Goal: Information Seeking & Learning: Learn about a topic

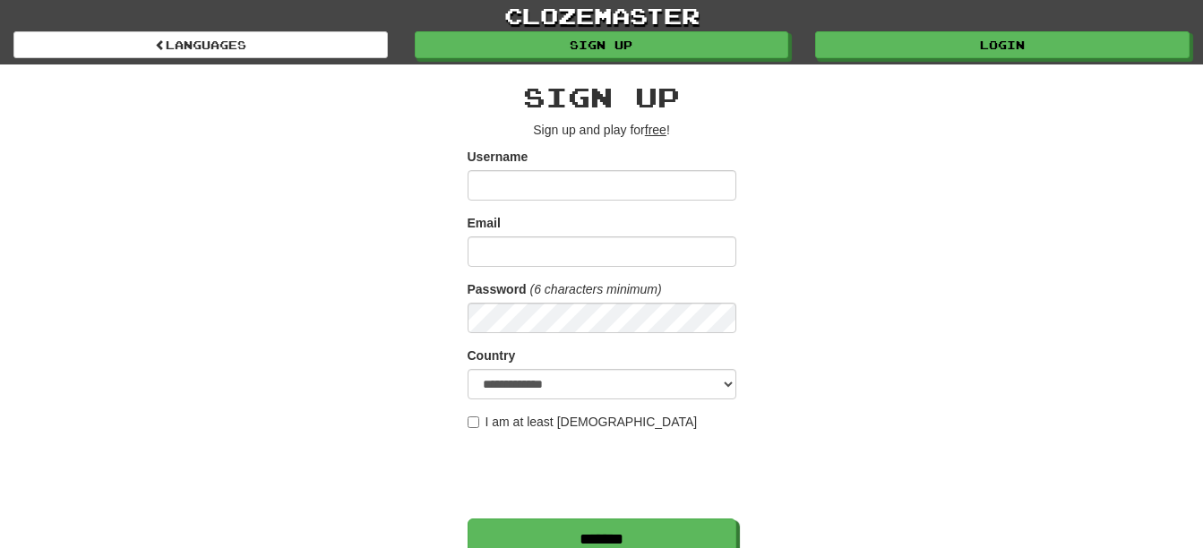
type input "********"
click at [602, 267] on form "**********" at bounding box center [602, 354] width 269 height 412
click at [600, 252] on input "Email" at bounding box center [602, 252] width 269 height 30
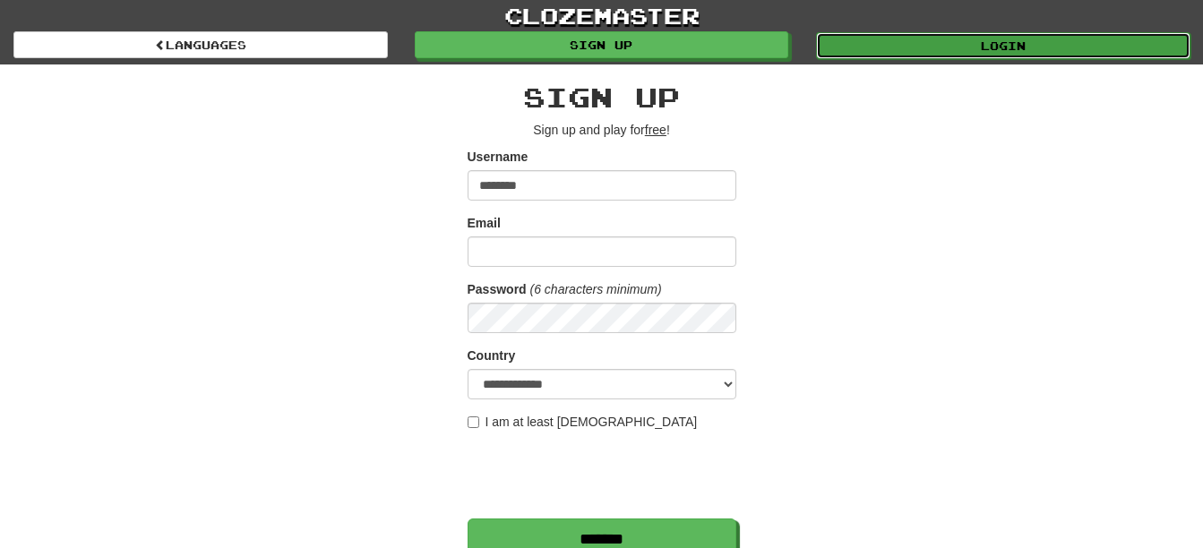
click at [1038, 42] on link "Login" at bounding box center [1003, 45] width 375 height 27
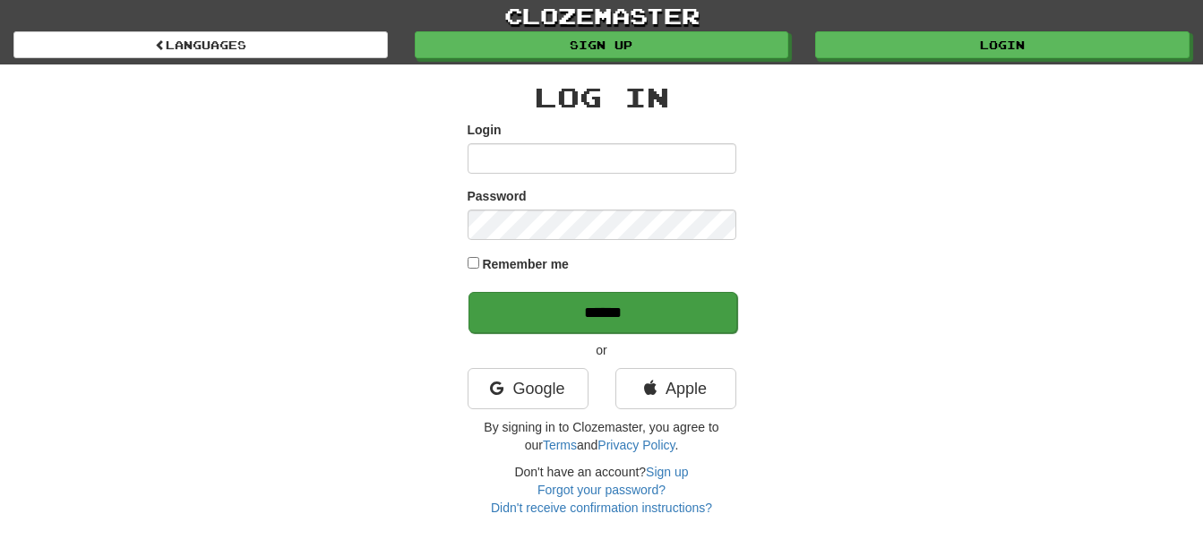
type input "********"
click at [549, 310] on input "******" at bounding box center [603, 312] width 269 height 41
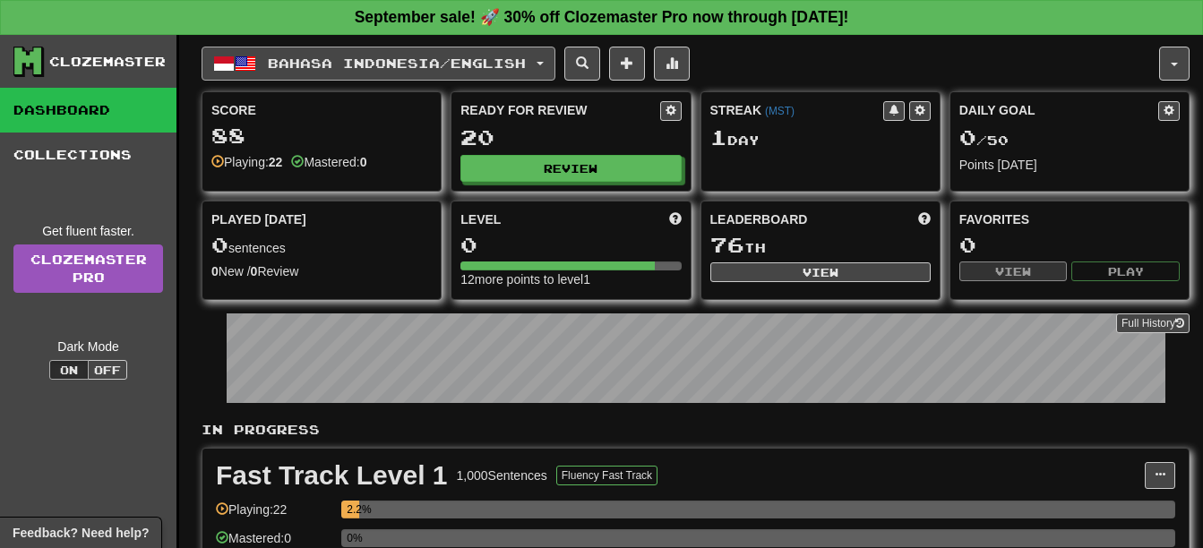
click at [352, 65] on span "Bahasa Indonesia / English" at bounding box center [397, 63] width 258 height 15
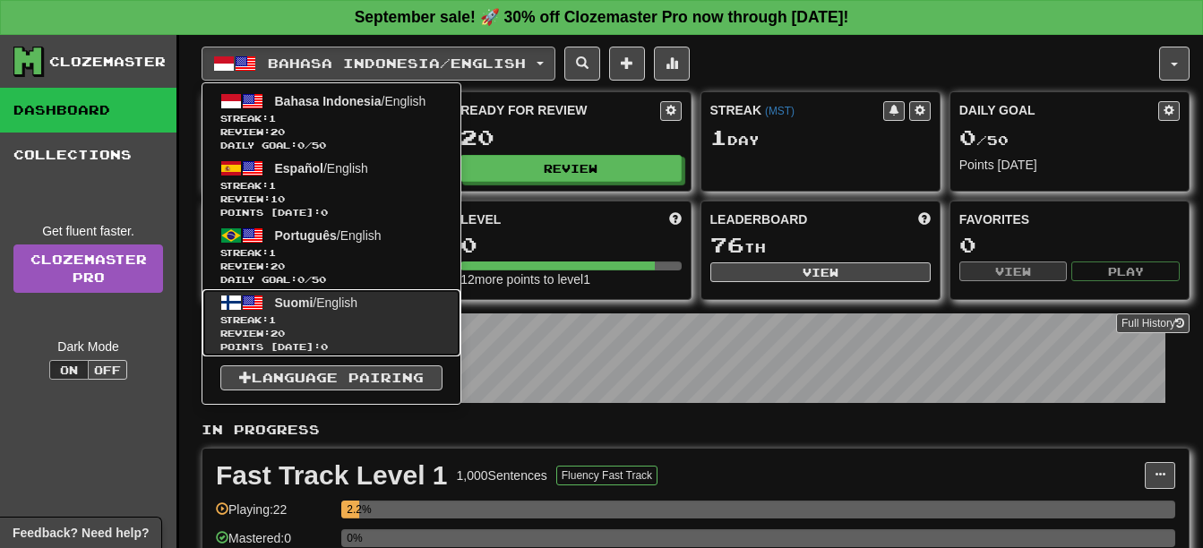
click at [404, 312] on link "Suomi / English Streak: 1 Review: 20 Points [DATE]: 0" at bounding box center [331, 322] width 258 height 67
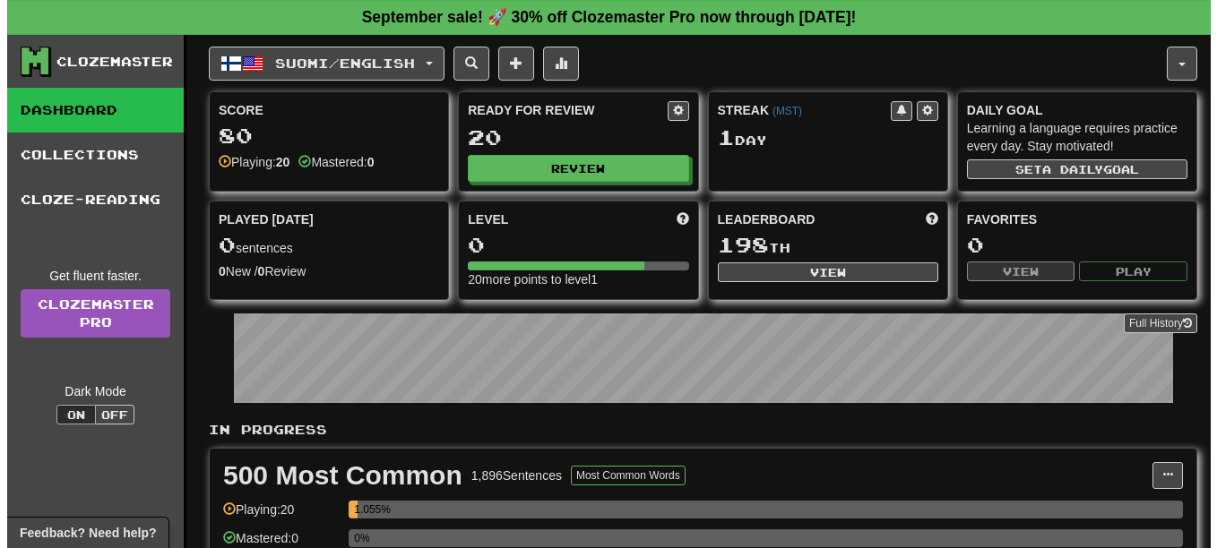
scroll to position [269, 0]
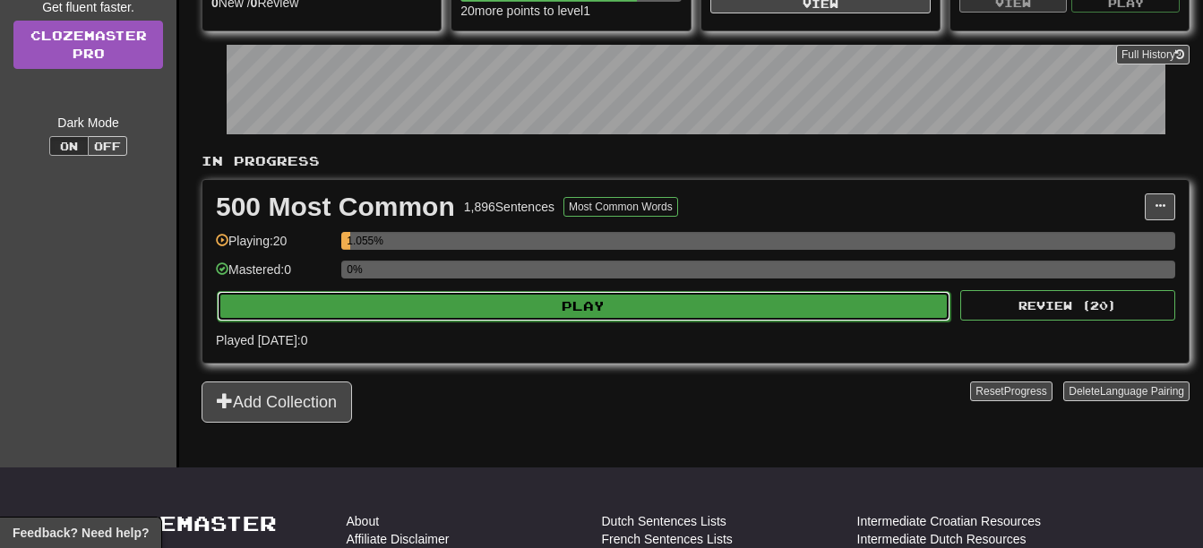
click at [543, 306] on button "Play" at bounding box center [584, 306] width 734 height 30
select select "**"
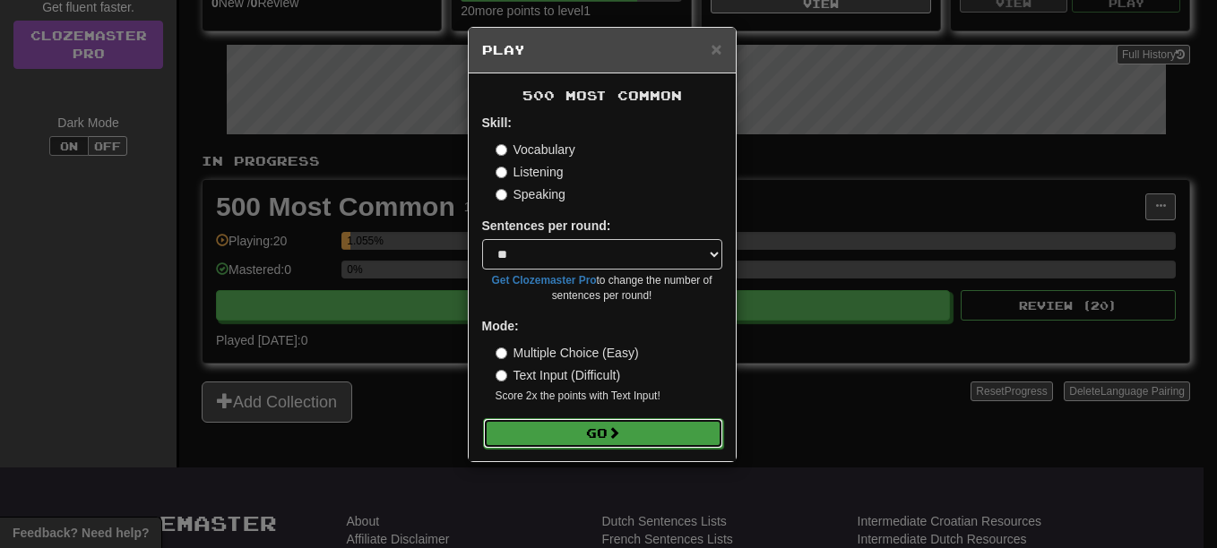
click at [607, 435] on button "Go" at bounding box center [603, 433] width 240 height 30
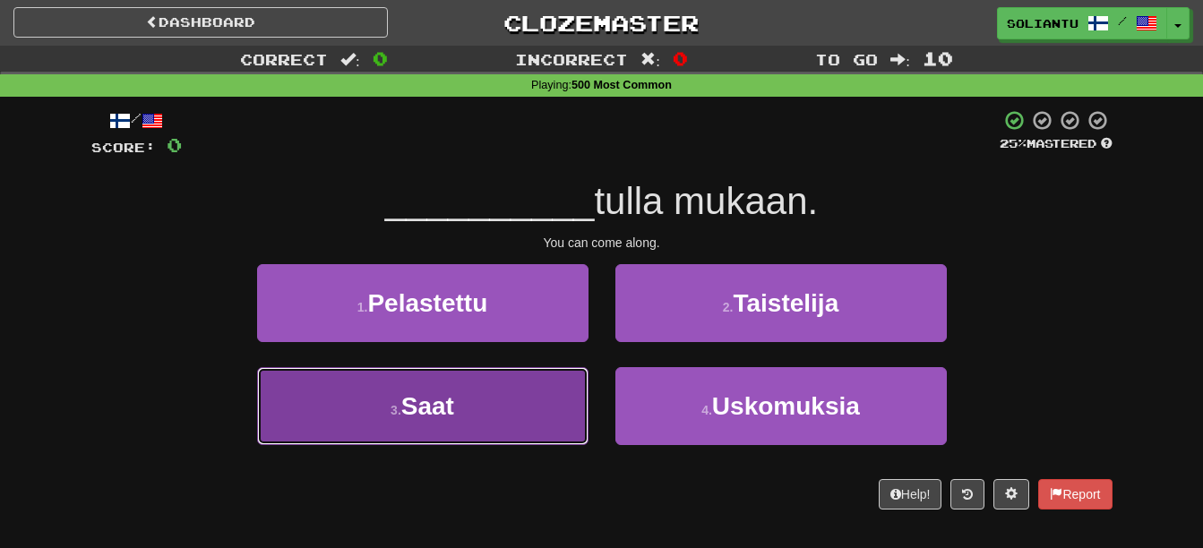
click at [486, 421] on button "3 . Saat" at bounding box center [423, 406] width 332 height 78
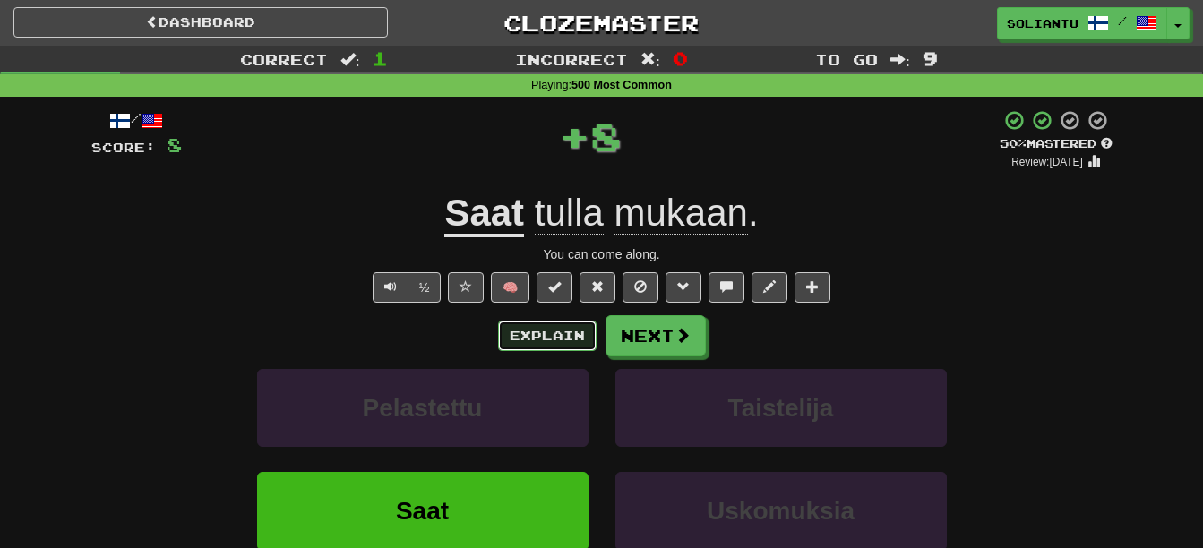
click at [545, 327] on button "Explain" at bounding box center [547, 336] width 99 height 30
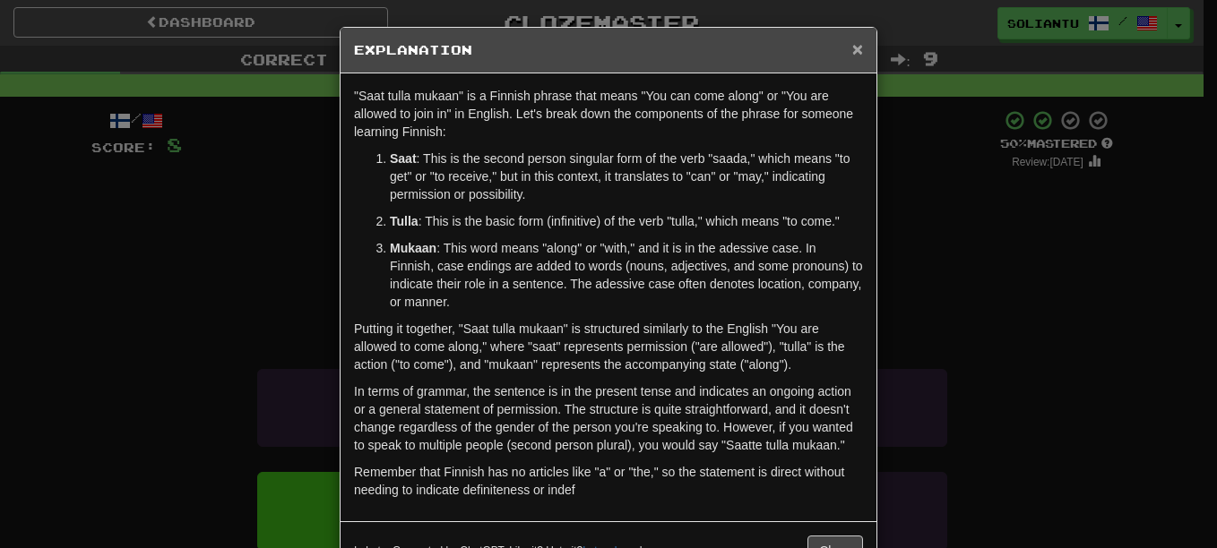
click at [852, 42] on span "×" at bounding box center [857, 49] width 11 height 21
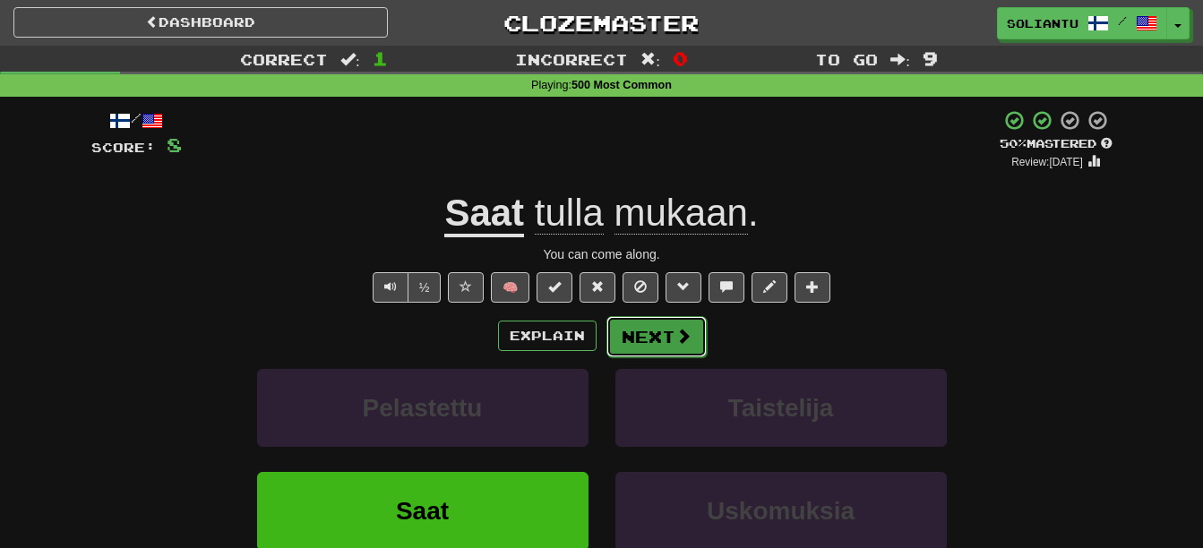
click at [676, 331] on span at bounding box center [684, 336] width 16 height 16
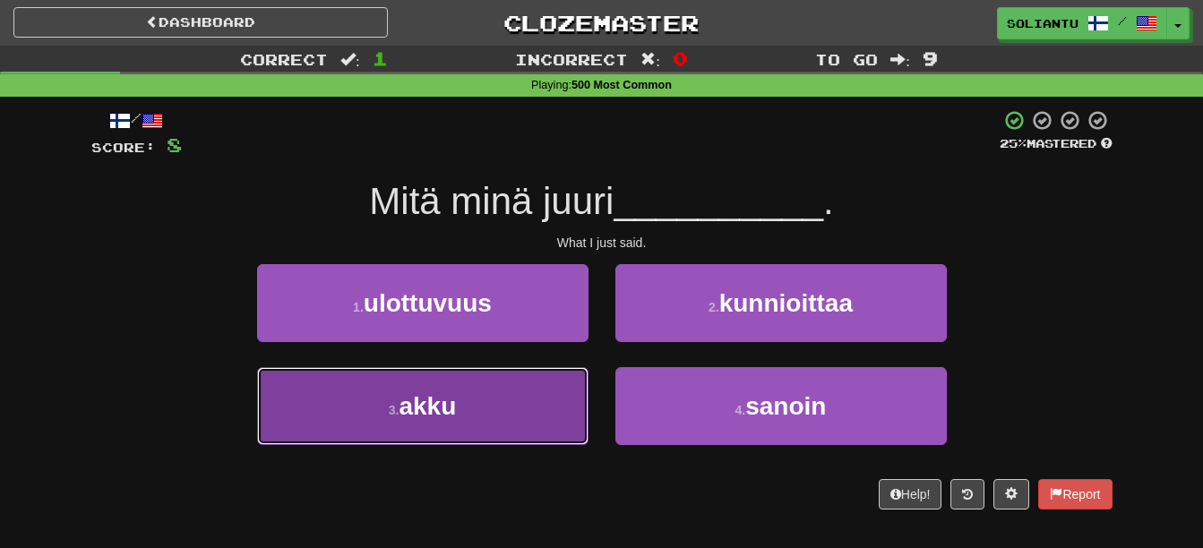
click at [512, 388] on button "3 . akku" at bounding box center [423, 406] width 332 height 78
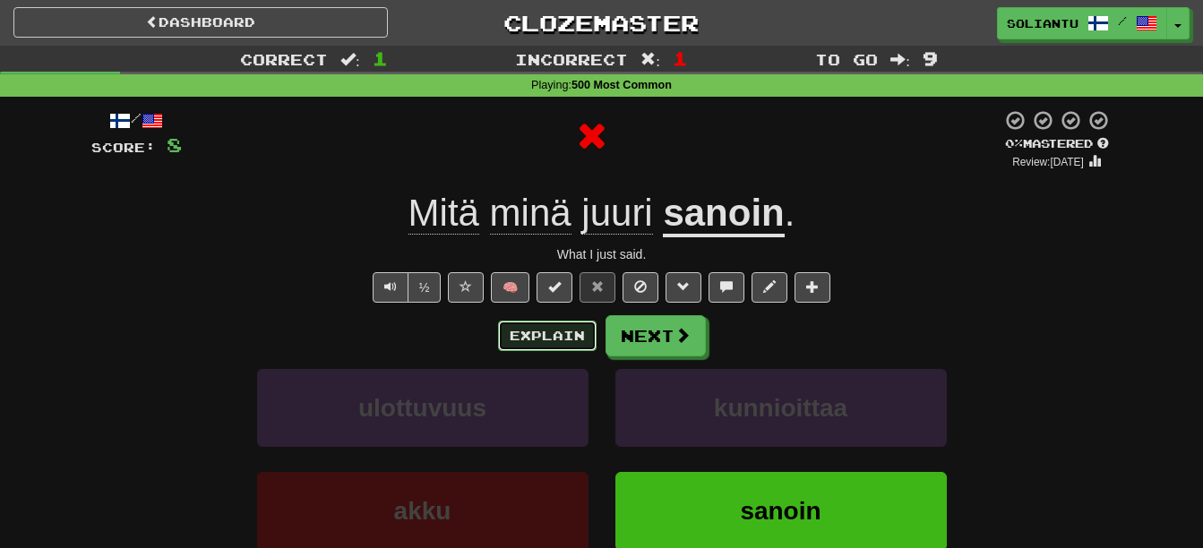
click at [538, 337] on button "Explain" at bounding box center [547, 336] width 99 height 30
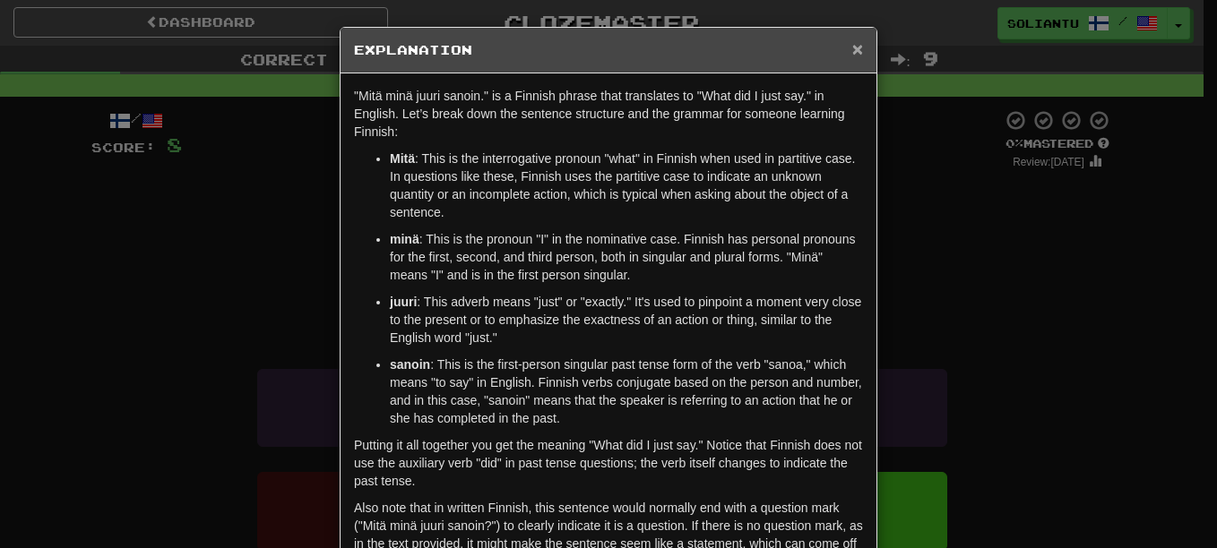
click at [852, 56] on span "×" at bounding box center [857, 49] width 11 height 21
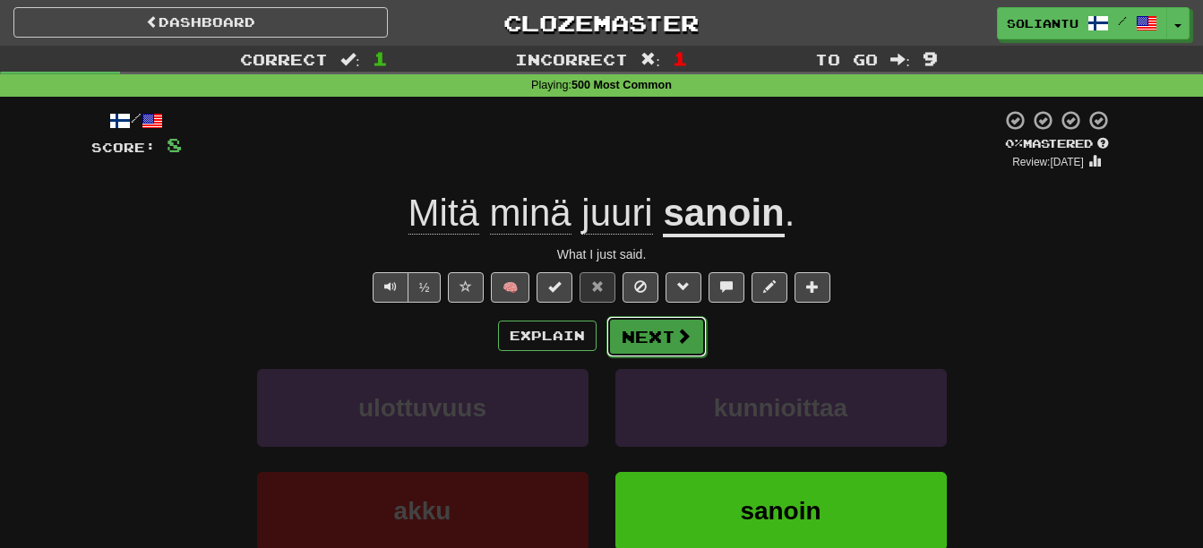
click at [683, 328] on span at bounding box center [684, 336] width 16 height 16
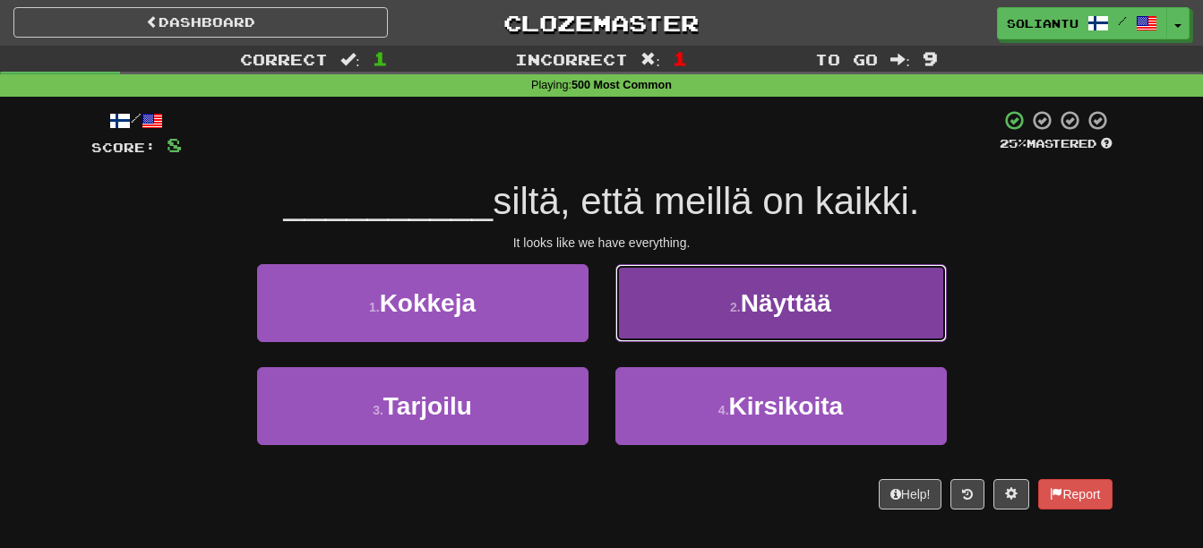
click at [849, 334] on button "2 . Näyttää" at bounding box center [782, 303] width 332 height 78
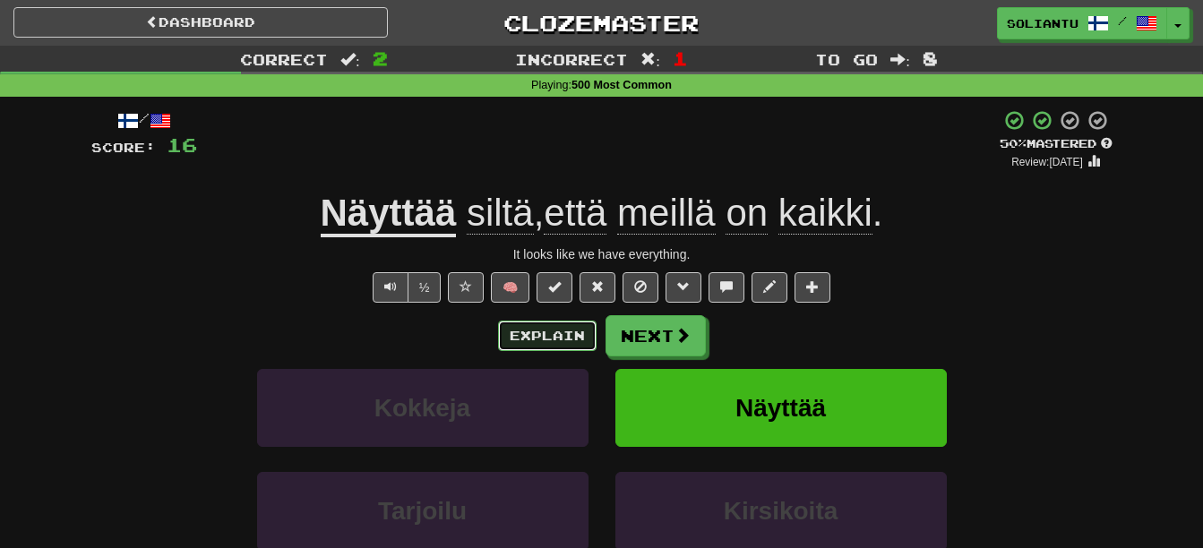
click at [550, 331] on button "Explain" at bounding box center [547, 336] width 99 height 30
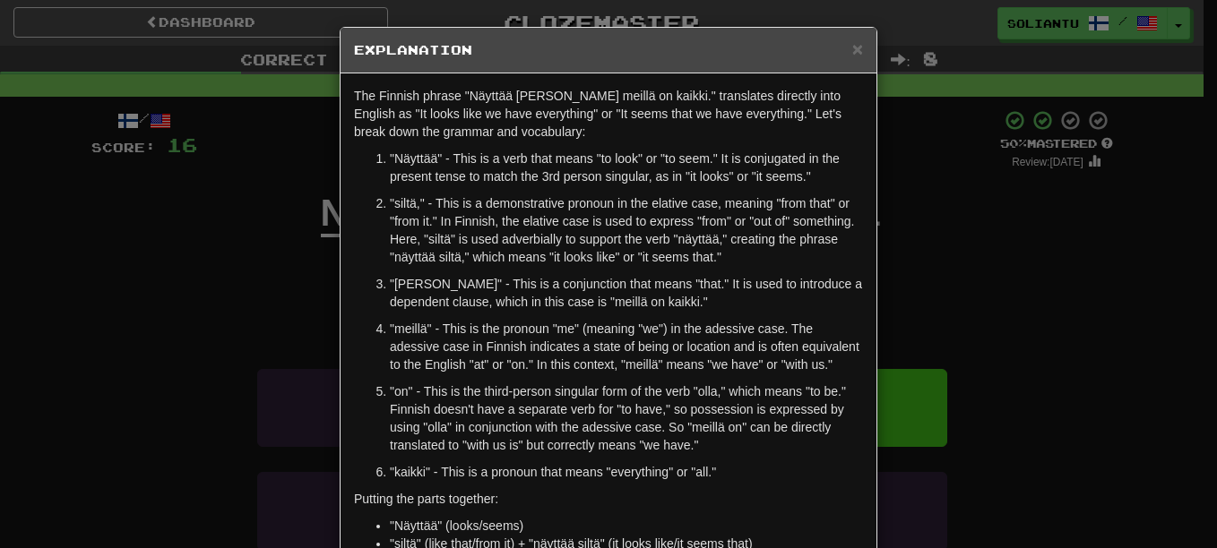
click at [857, 52] on div "× Explanation" at bounding box center [608, 51] width 536 height 46
click at [852, 51] on span "×" at bounding box center [857, 49] width 11 height 21
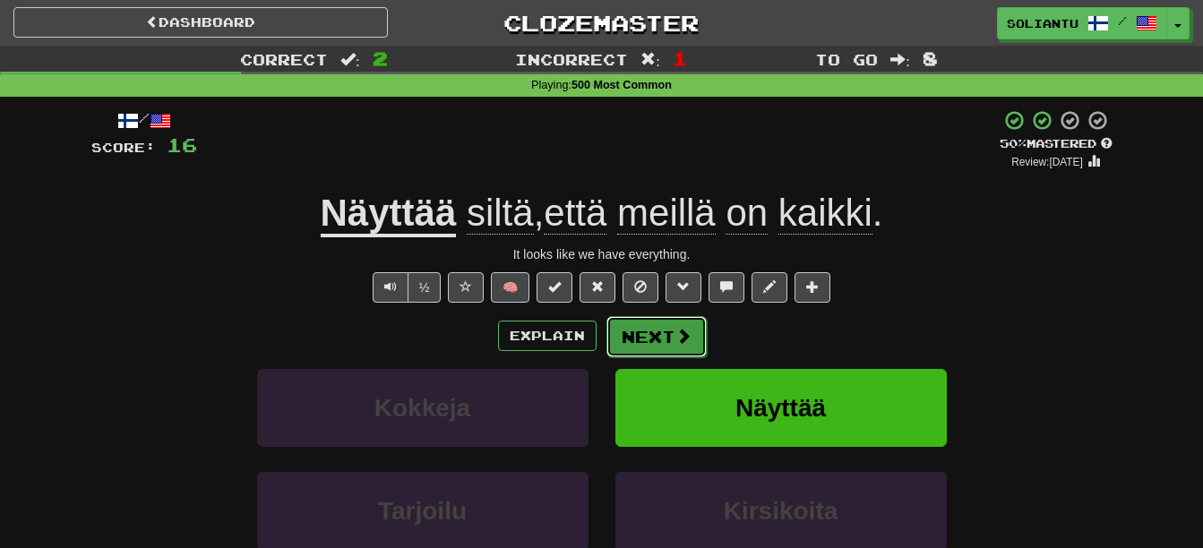
click at [667, 335] on button "Next" at bounding box center [657, 336] width 100 height 41
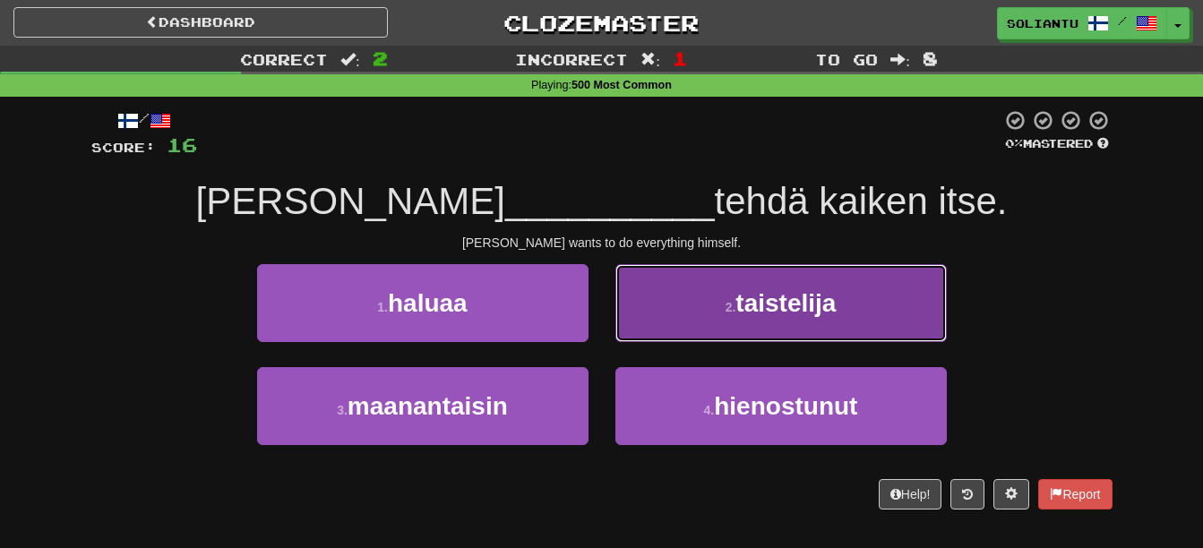
click at [885, 303] on button "2 . taistelija" at bounding box center [782, 303] width 332 height 78
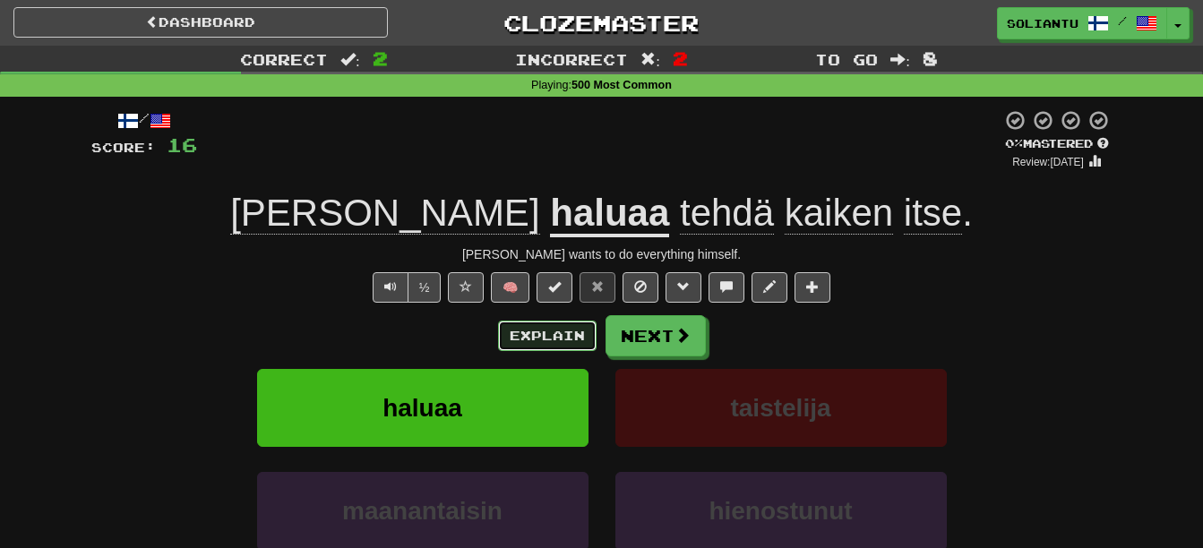
click at [581, 321] on button "Explain" at bounding box center [547, 336] width 99 height 30
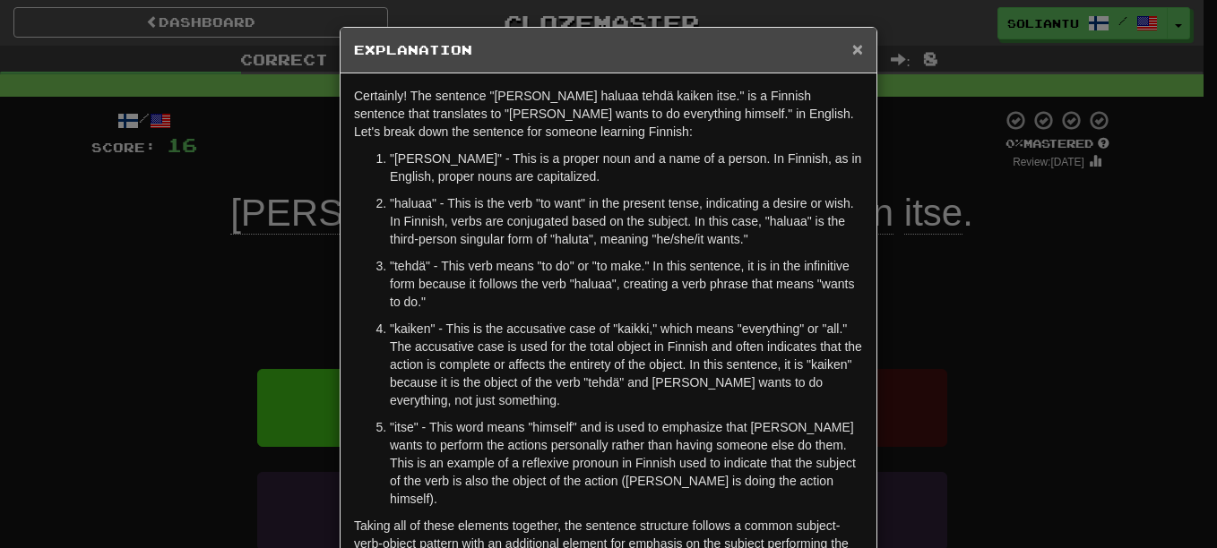
click at [856, 49] on span "×" at bounding box center [857, 49] width 11 height 21
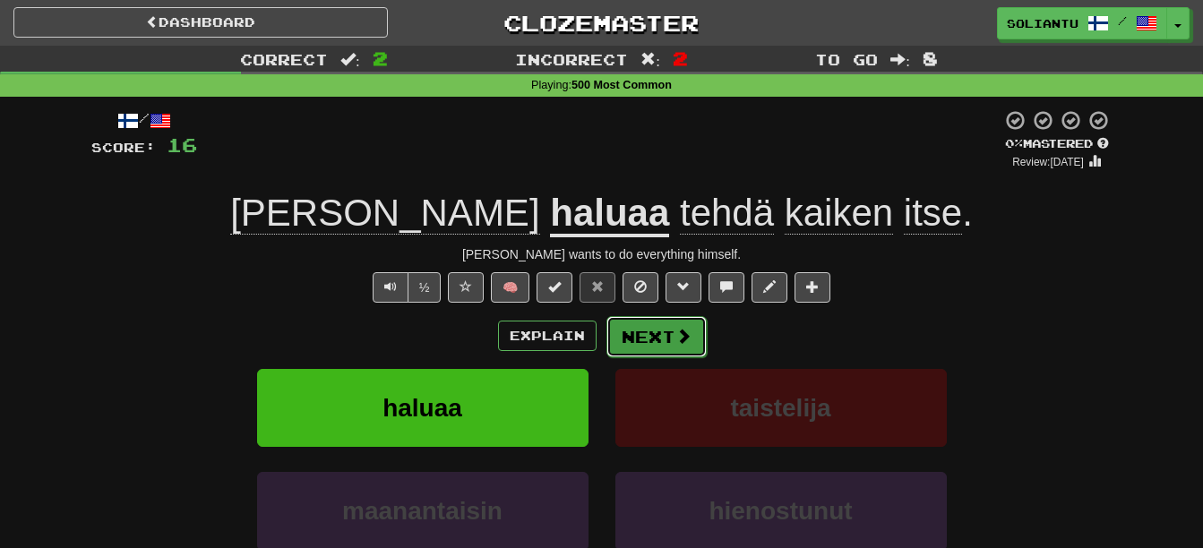
click at [669, 343] on button "Next" at bounding box center [657, 336] width 100 height 41
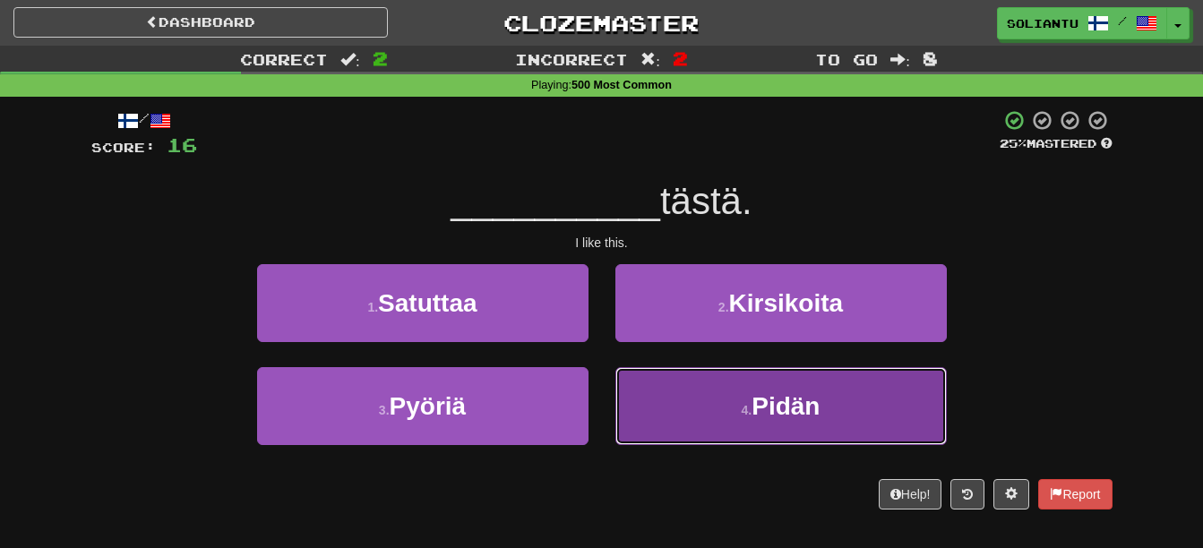
click at [829, 390] on button "4 . Pidän" at bounding box center [782, 406] width 332 height 78
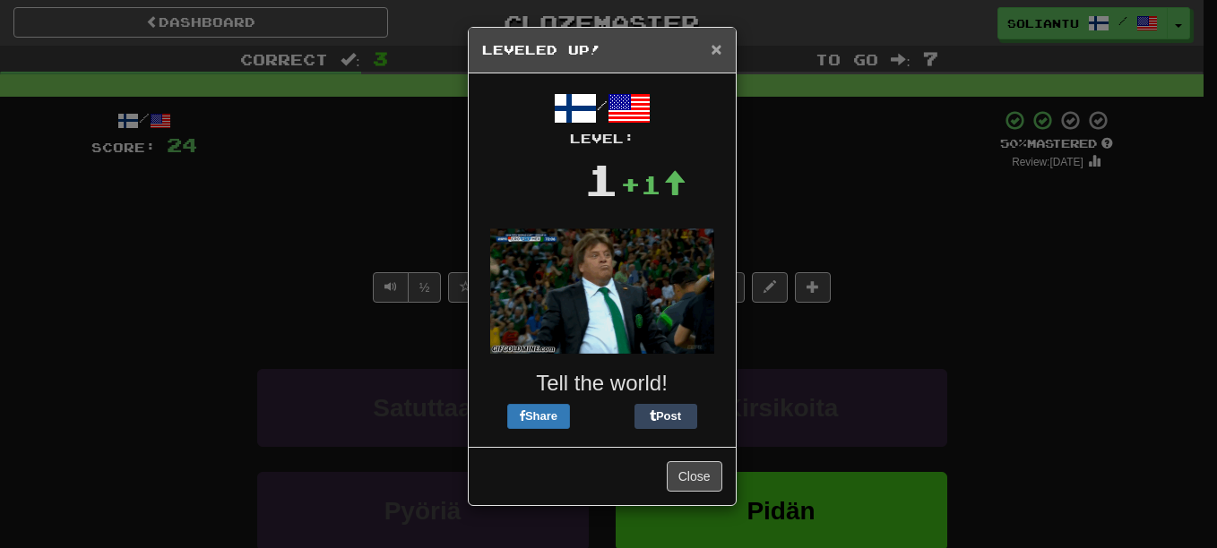
click at [718, 53] on span "×" at bounding box center [716, 49] width 11 height 21
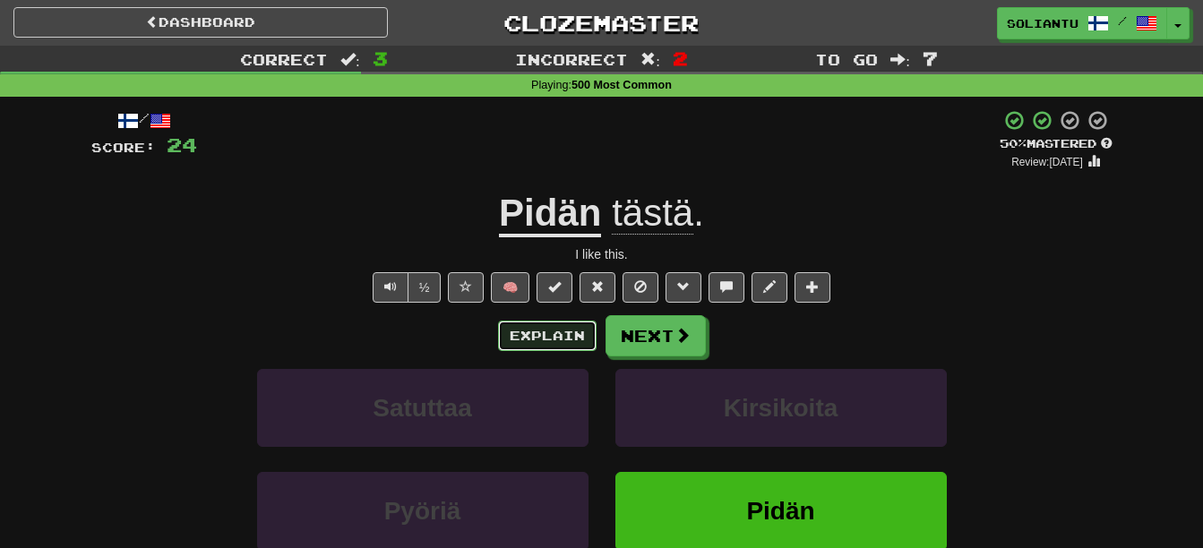
click at [522, 325] on button "Explain" at bounding box center [547, 336] width 99 height 30
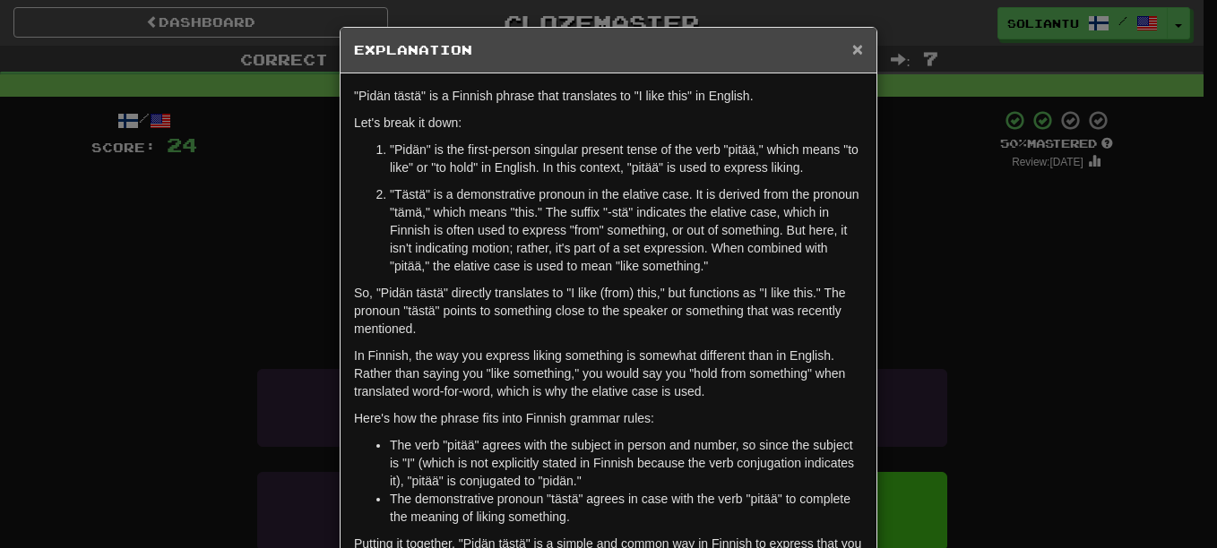
click at [852, 39] on span "×" at bounding box center [857, 49] width 11 height 21
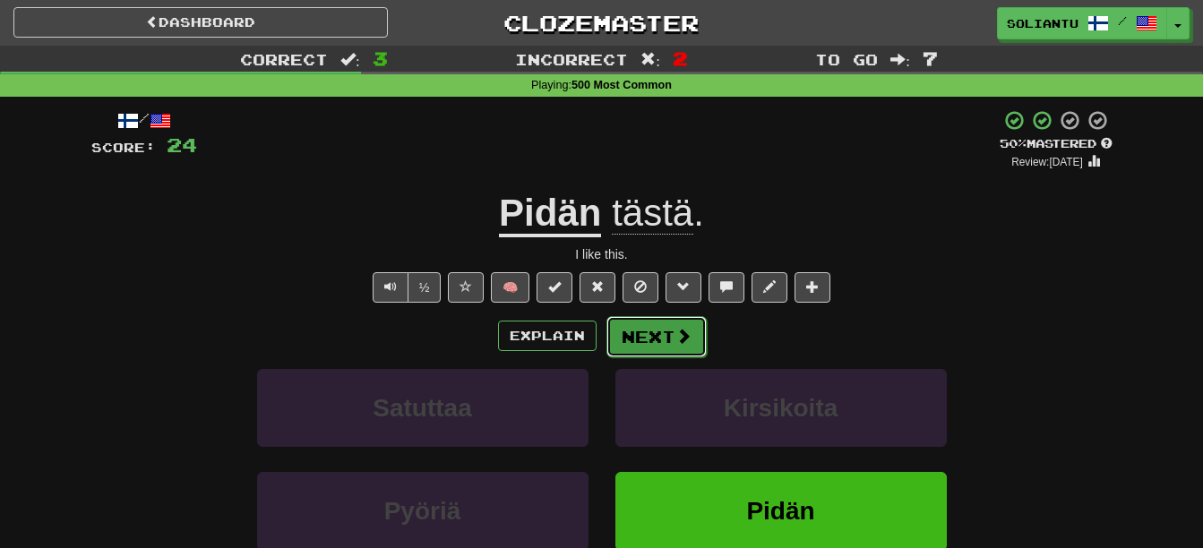
click at [655, 328] on button "Next" at bounding box center [657, 336] width 100 height 41
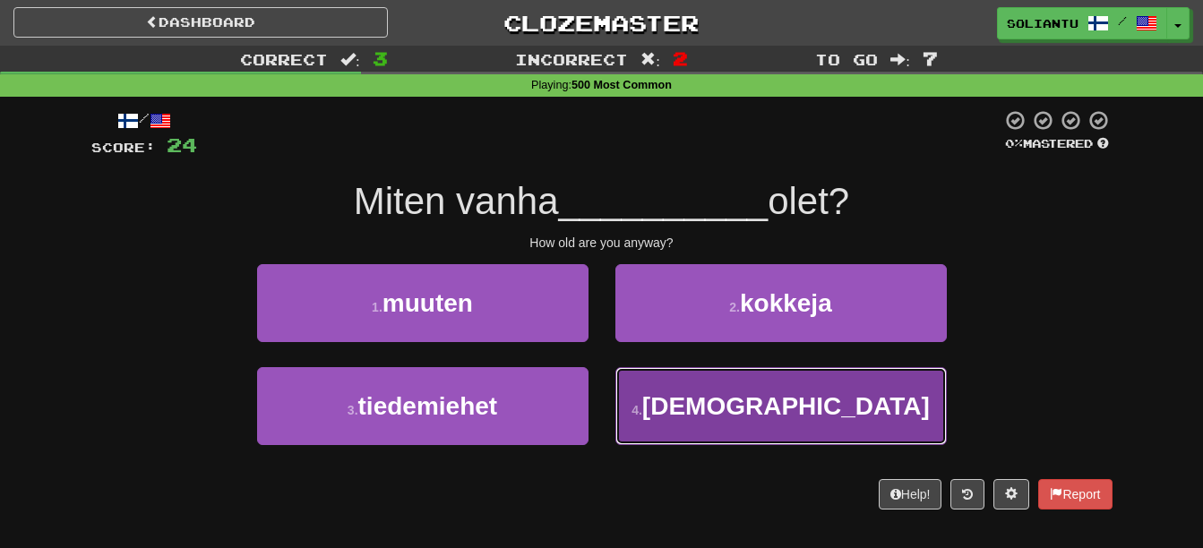
click at [676, 385] on button "4 . hiipiä" at bounding box center [782, 406] width 332 height 78
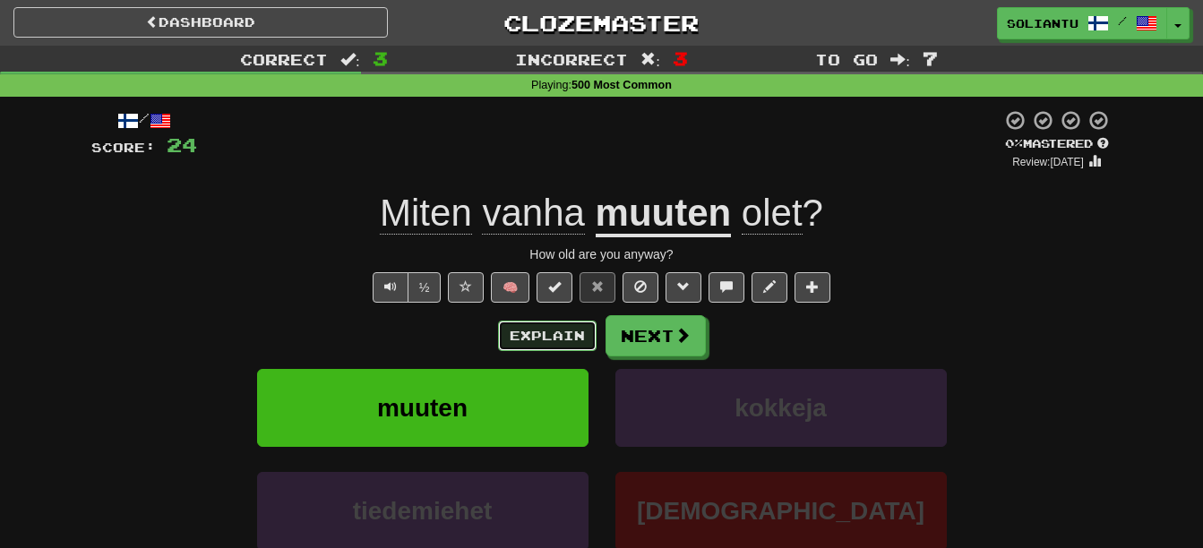
click at [575, 340] on button "Explain" at bounding box center [547, 336] width 99 height 30
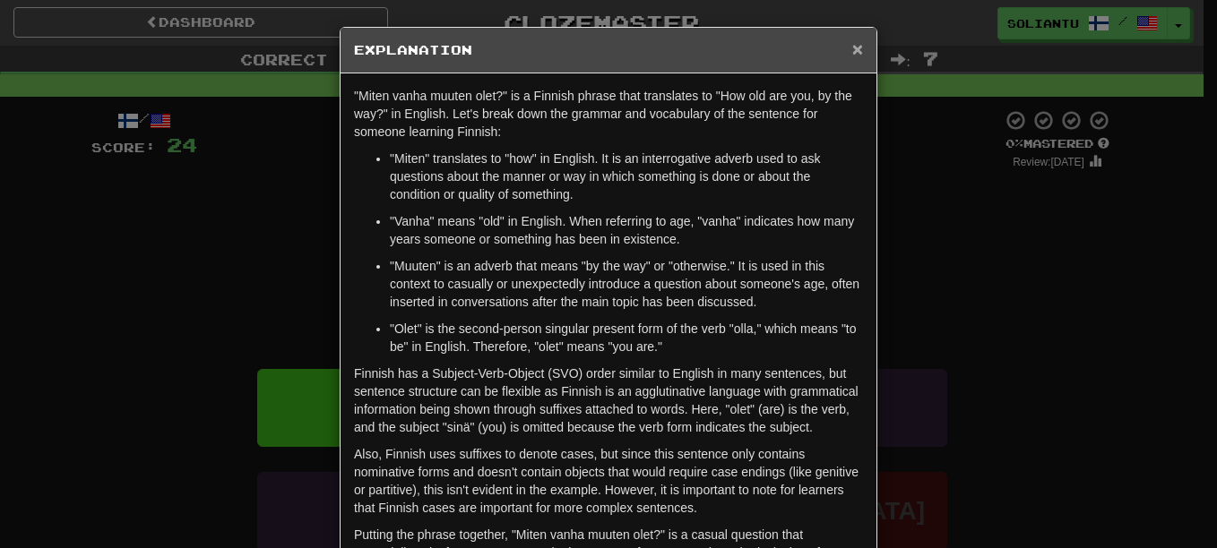
click at [852, 50] on span "×" at bounding box center [857, 49] width 11 height 21
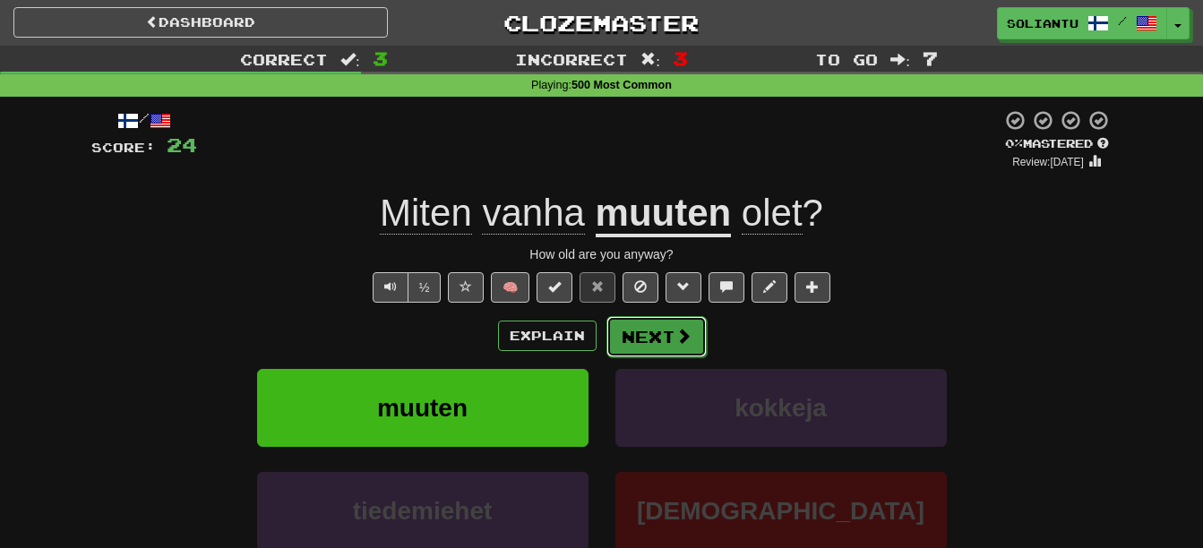
click at [680, 323] on button "Next" at bounding box center [657, 336] width 100 height 41
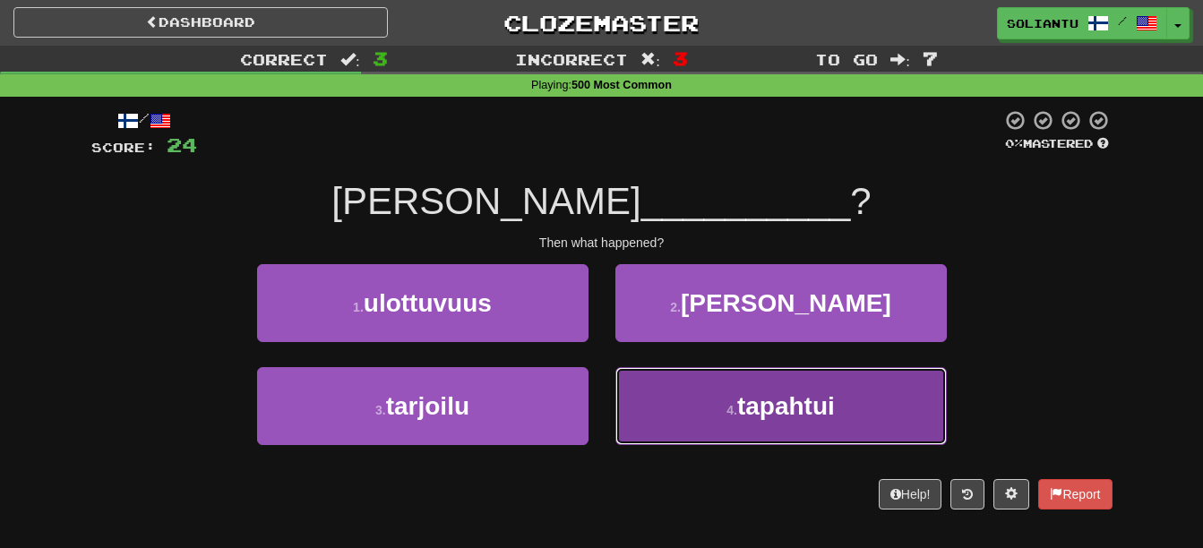
click at [775, 375] on button "4 . tapahtui" at bounding box center [782, 406] width 332 height 78
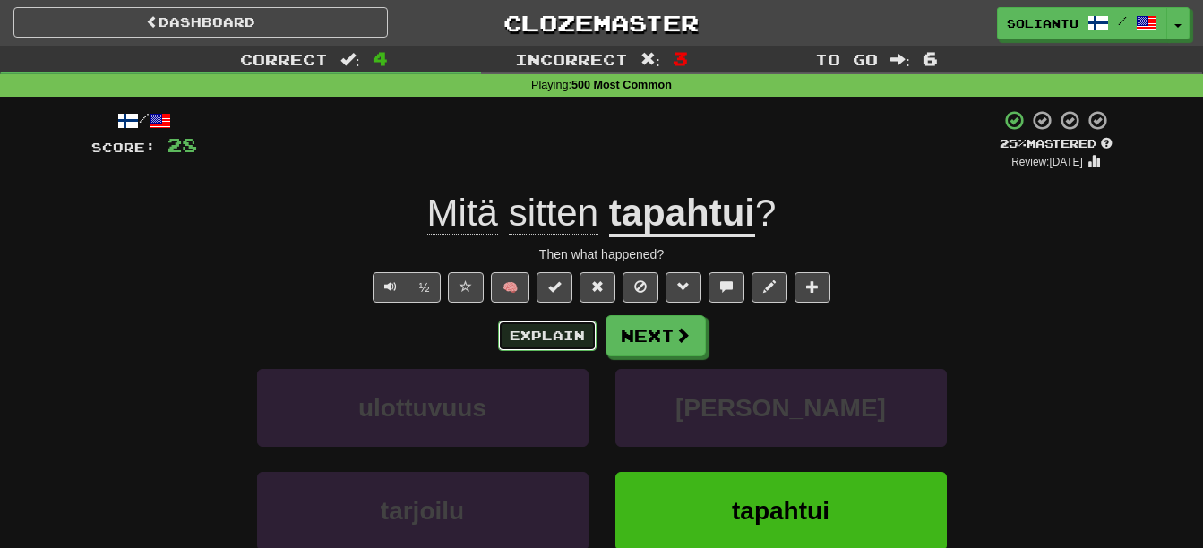
click at [545, 332] on button "Explain" at bounding box center [547, 336] width 99 height 30
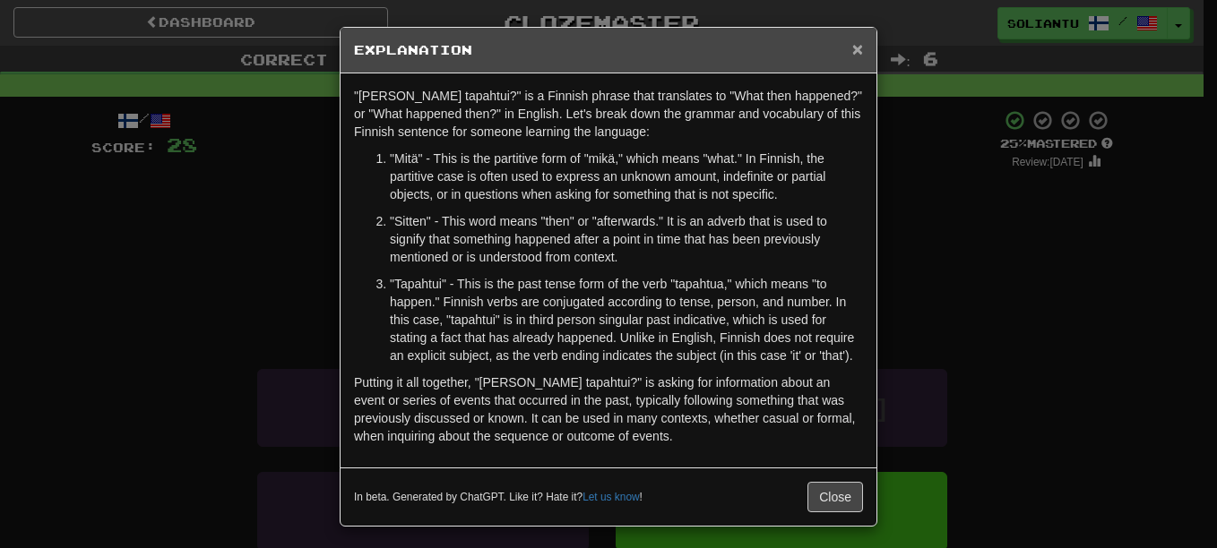
click at [852, 55] on span "×" at bounding box center [857, 49] width 11 height 21
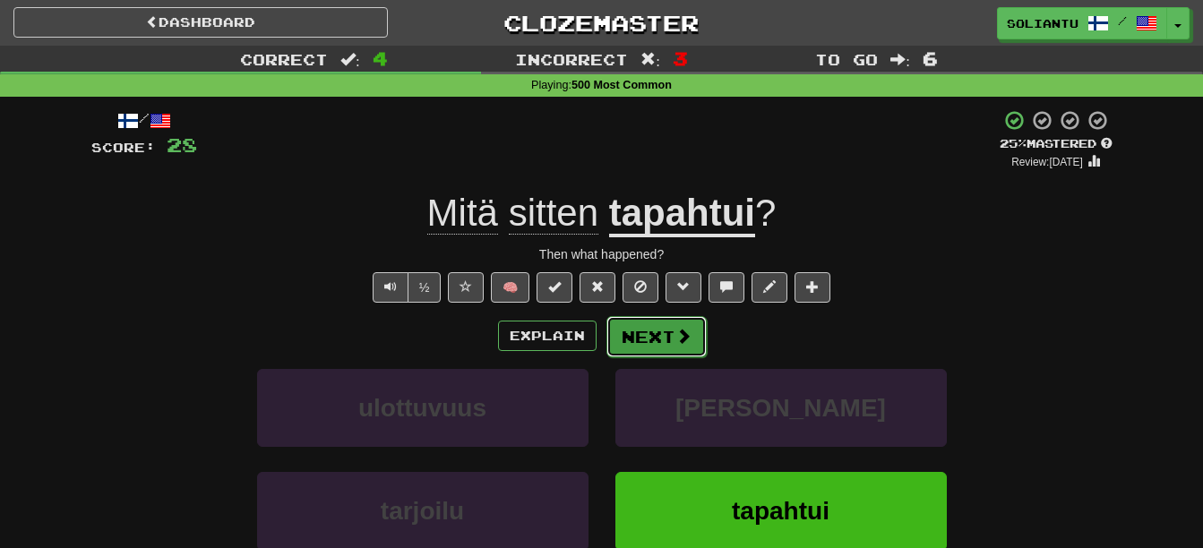
click at [680, 338] on span at bounding box center [684, 336] width 16 height 16
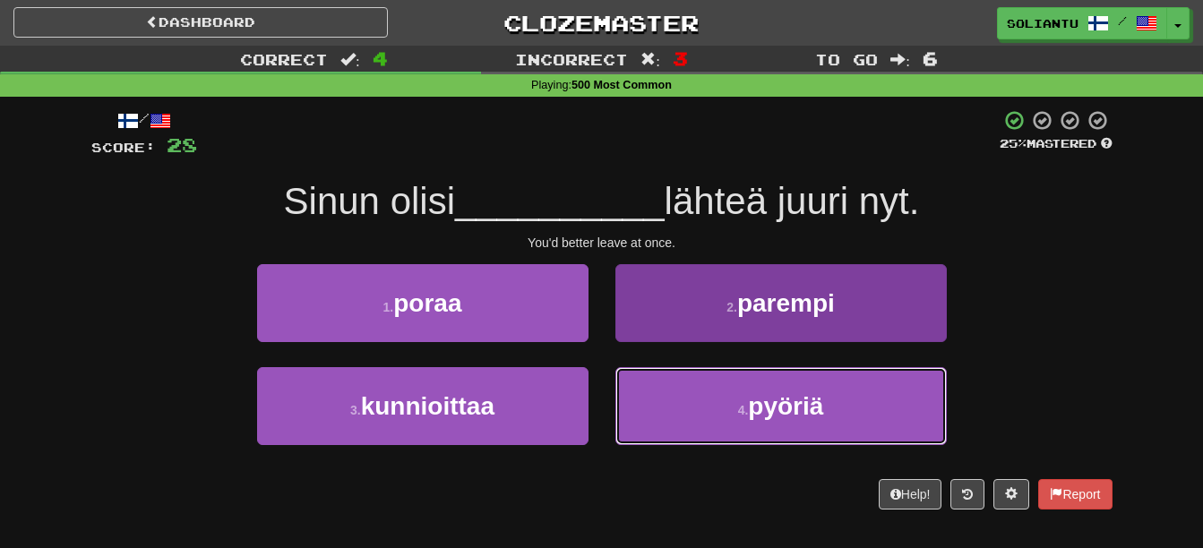
click at [811, 404] on span "pyöriä" at bounding box center [785, 406] width 75 height 28
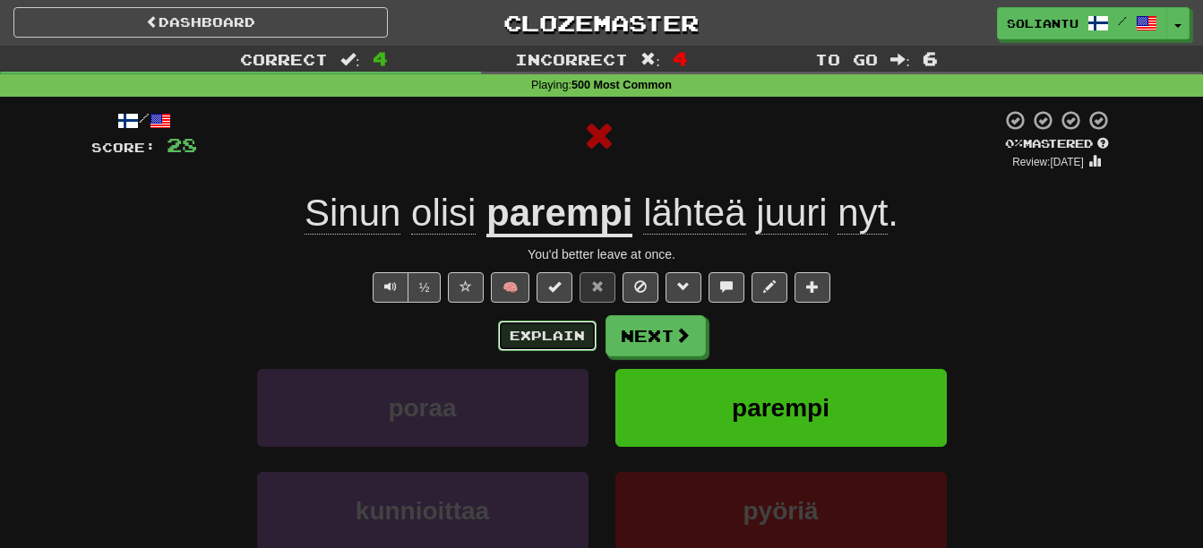
click at [567, 332] on button "Explain" at bounding box center [547, 336] width 99 height 30
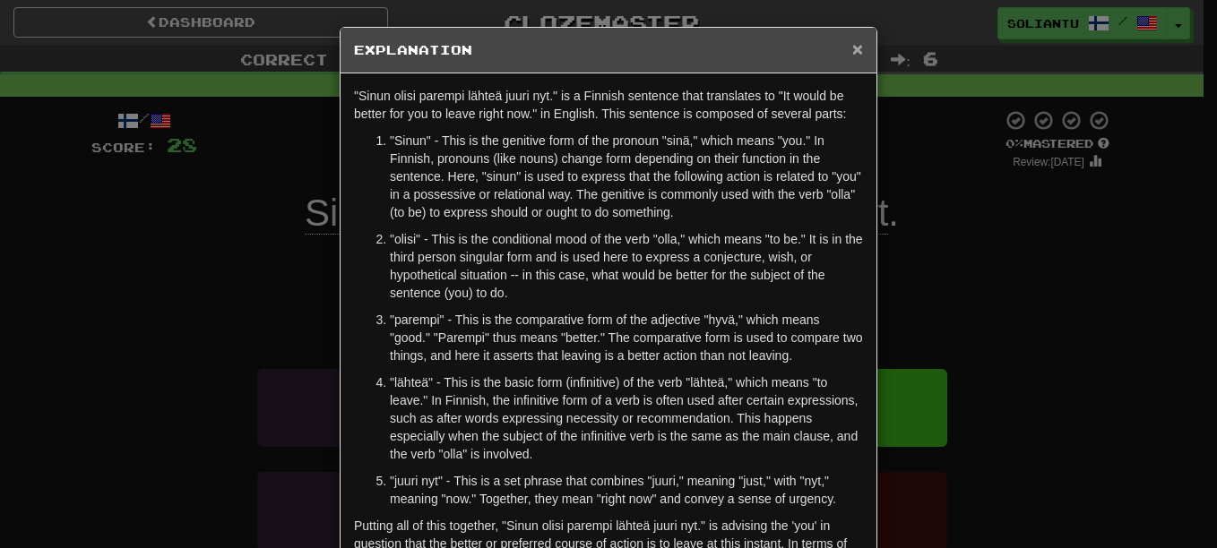
click at [856, 44] on span "×" at bounding box center [857, 49] width 11 height 21
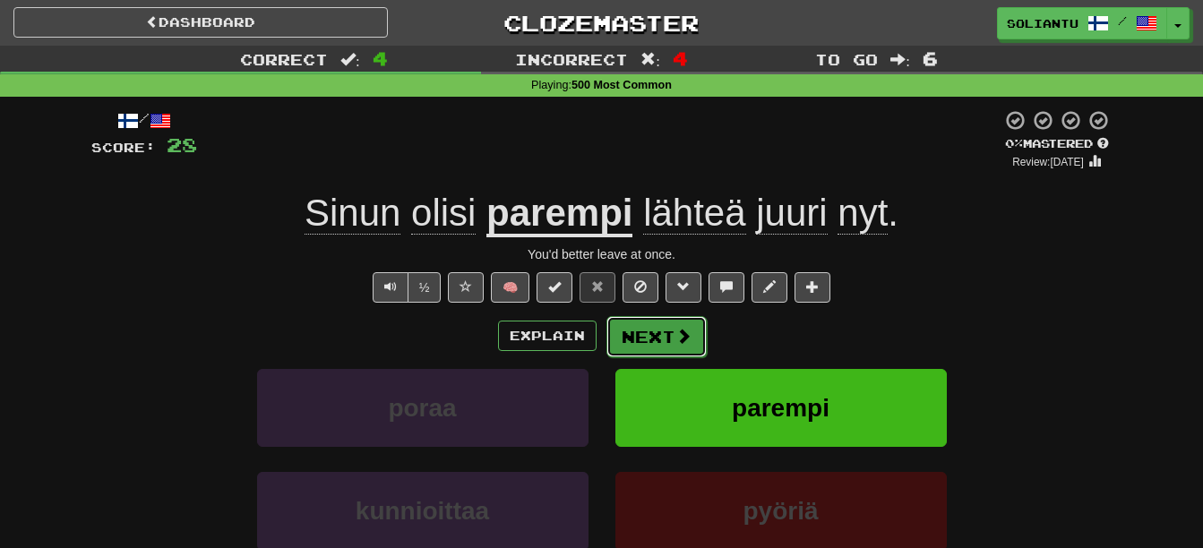
click at [669, 319] on button "Next" at bounding box center [657, 336] width 100 height 41
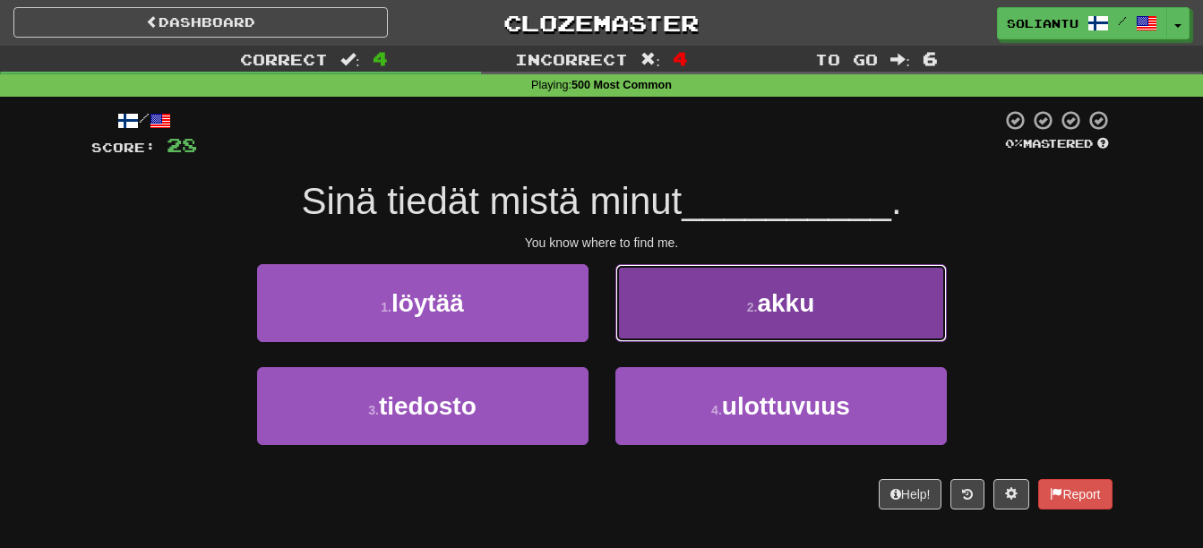
click at [807, 288] on button "2 . akku" at bounding box center [782, 303] width 332 height 78
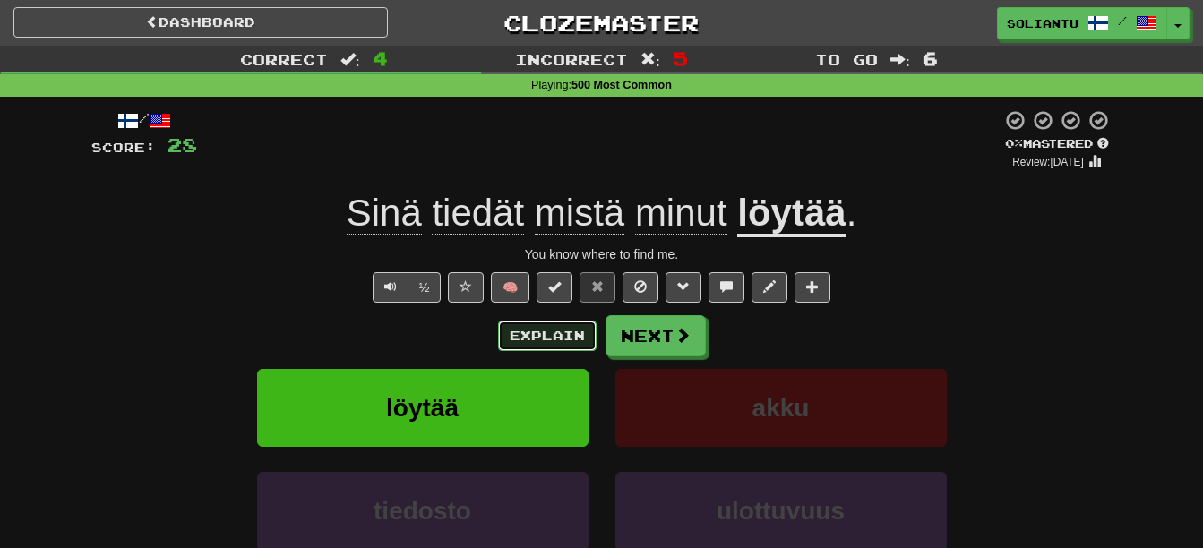
click at [539, 340] on button "Explain" at bounding box center [547, 336] width 99 height 30
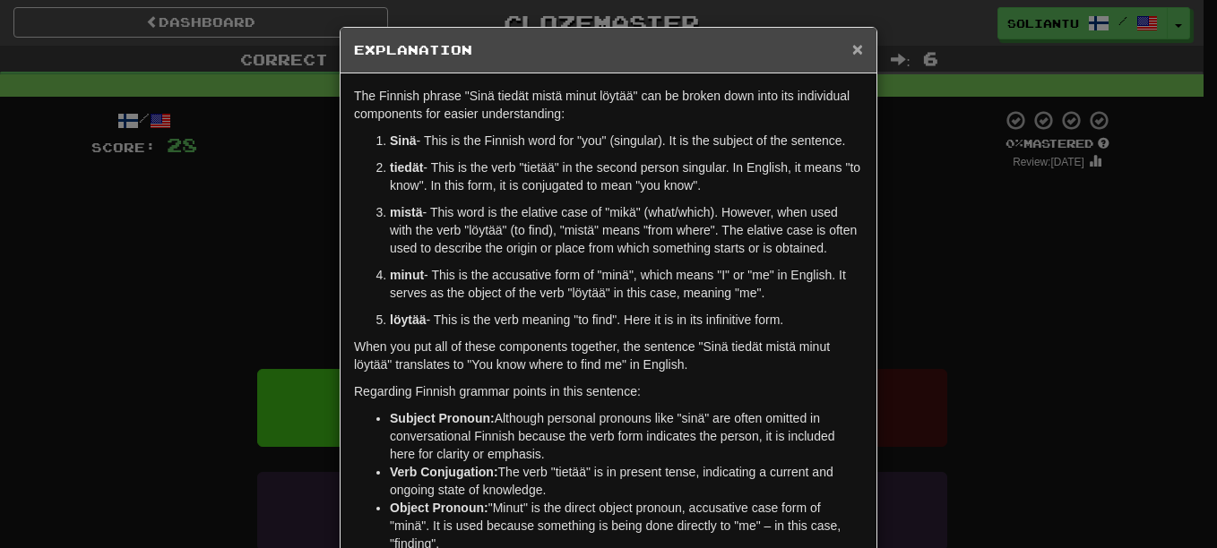
click at [852, 44] on span "×" at bounding box center [857, 49] width 11 height 21
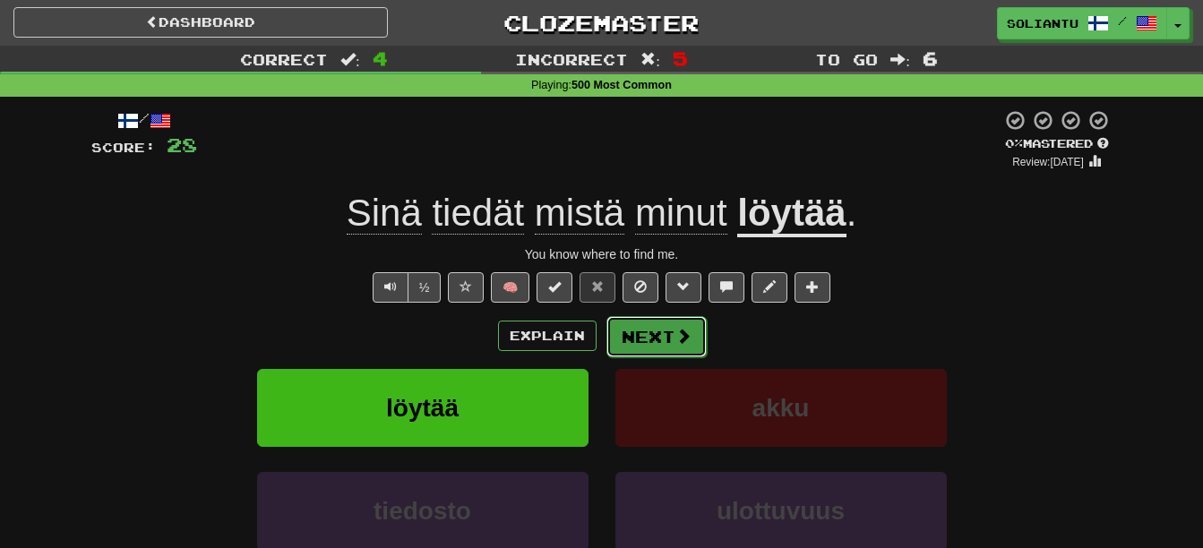
click at [683, 335] on span at bounding box center [684, 336] width 16 height 16
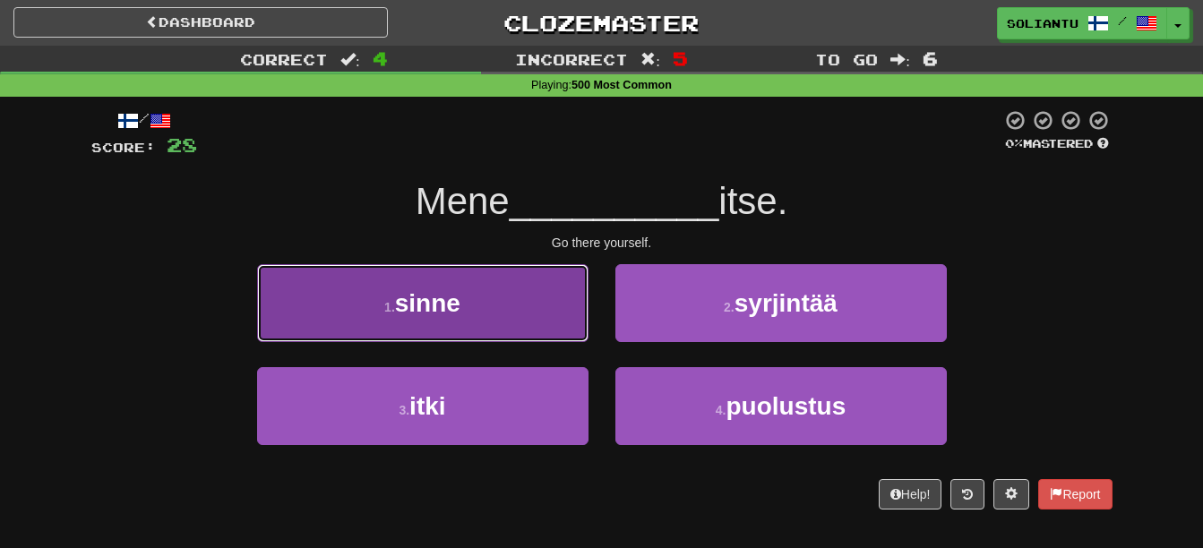
click at [568, 279] on button "1 . sinne" at bounding box center [423, 303] width 332 height 78
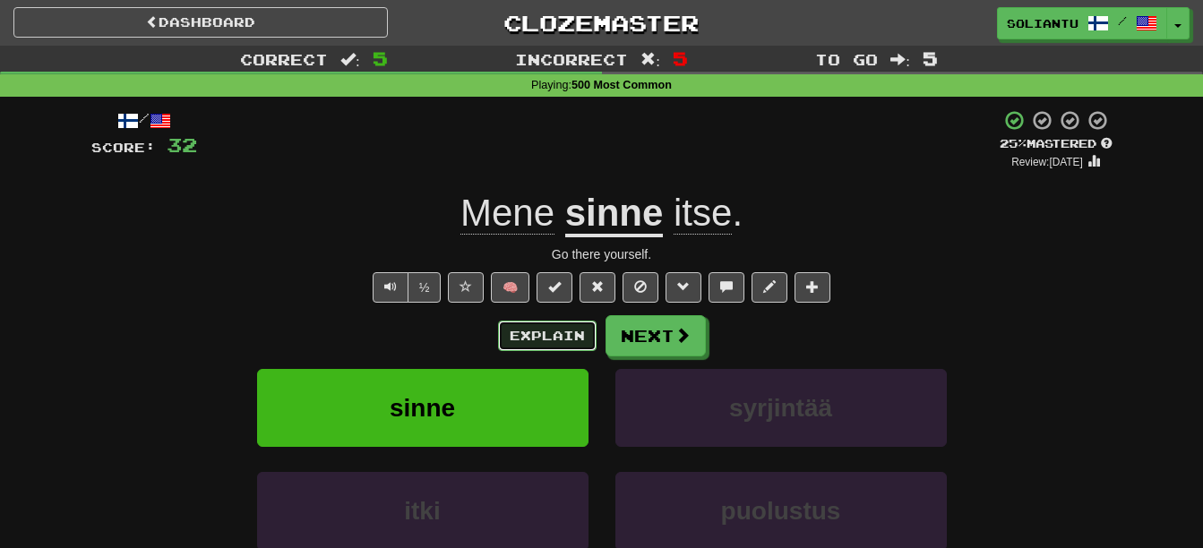
click at [573, 332] on button "Explain" at bounding box center [547, 336] width 99 height 30
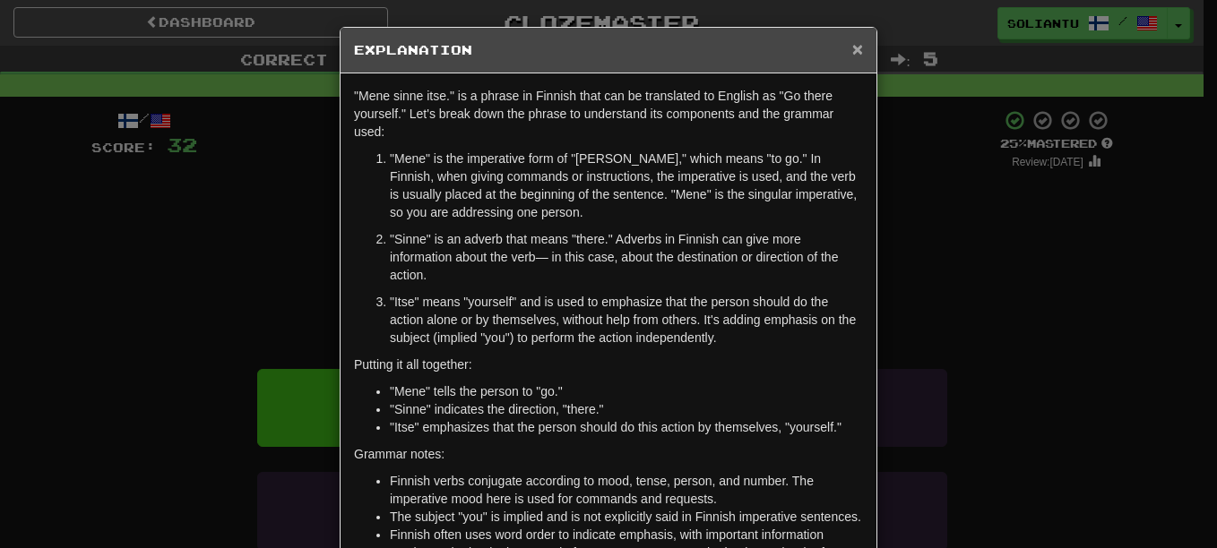
click at [852, 54] on span "×" at bounding box center [857, 49] width 11 height 21
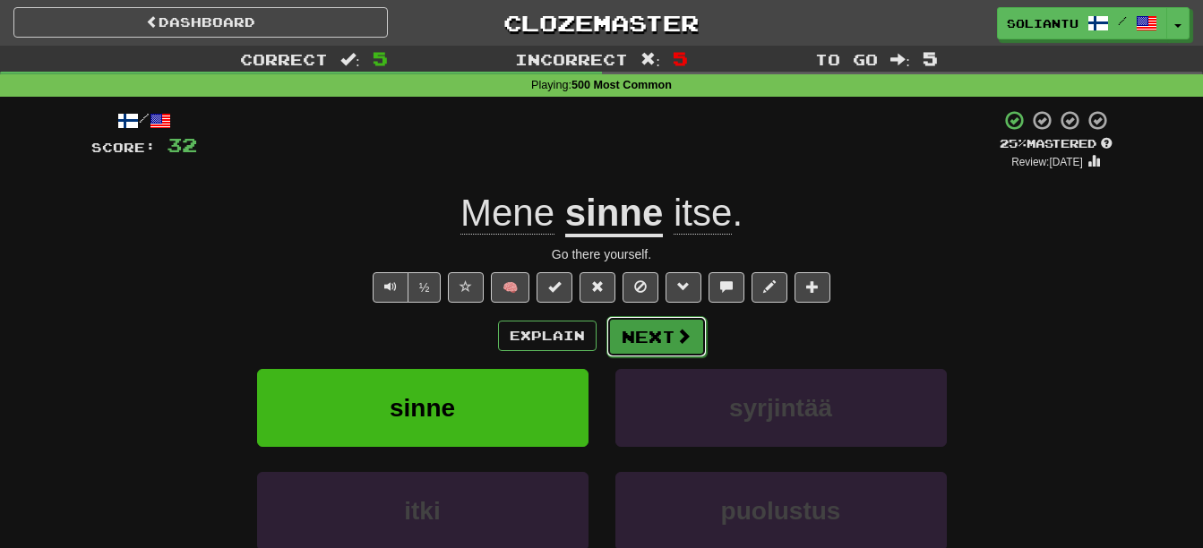
click at [681, 337] on span at bounding box center [684, 336] width 16 height 16
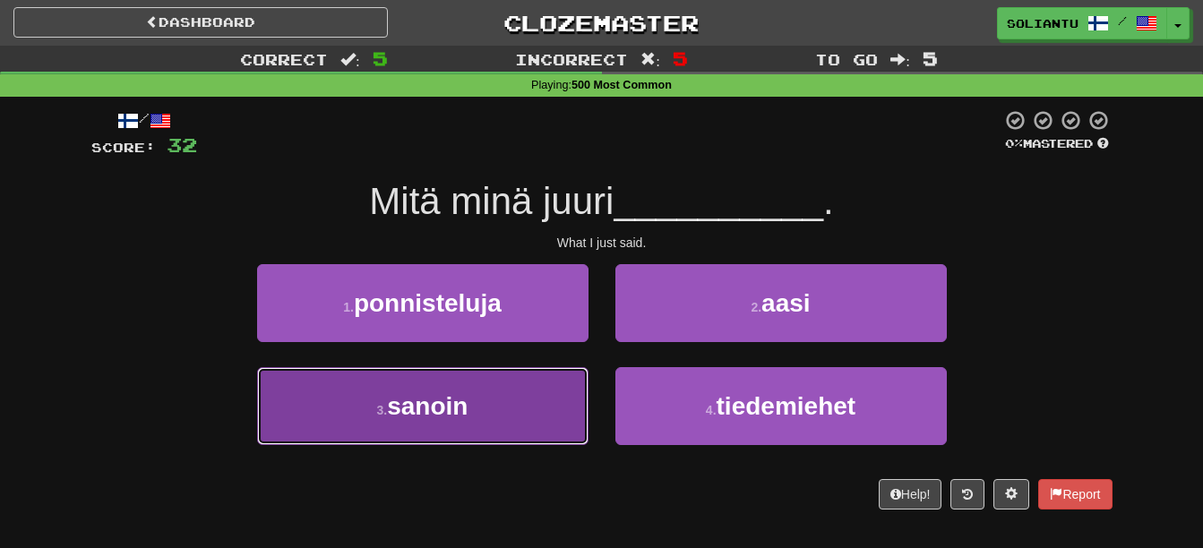
click at [489, 413] on button "3 . sanoin" at bounding box center [423, 406] width 332 height 78
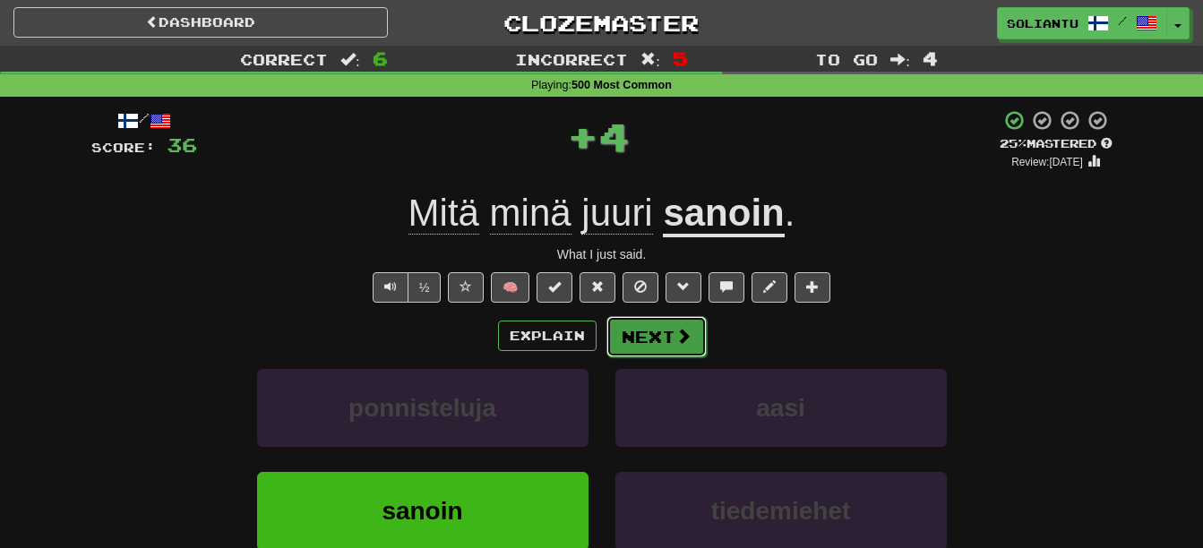
click at [655, 332] on button "Next" at bounding box center [657, 336] width 100 height 41
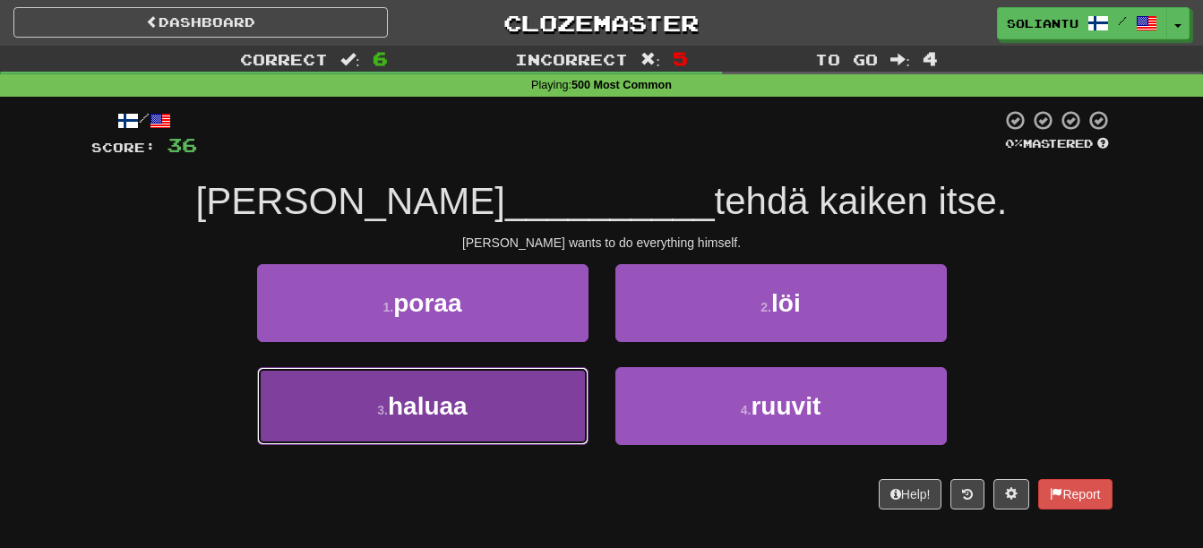
click at [459, 418] on span "haluaa" at bounding box center [428, 406] width 80 height 28
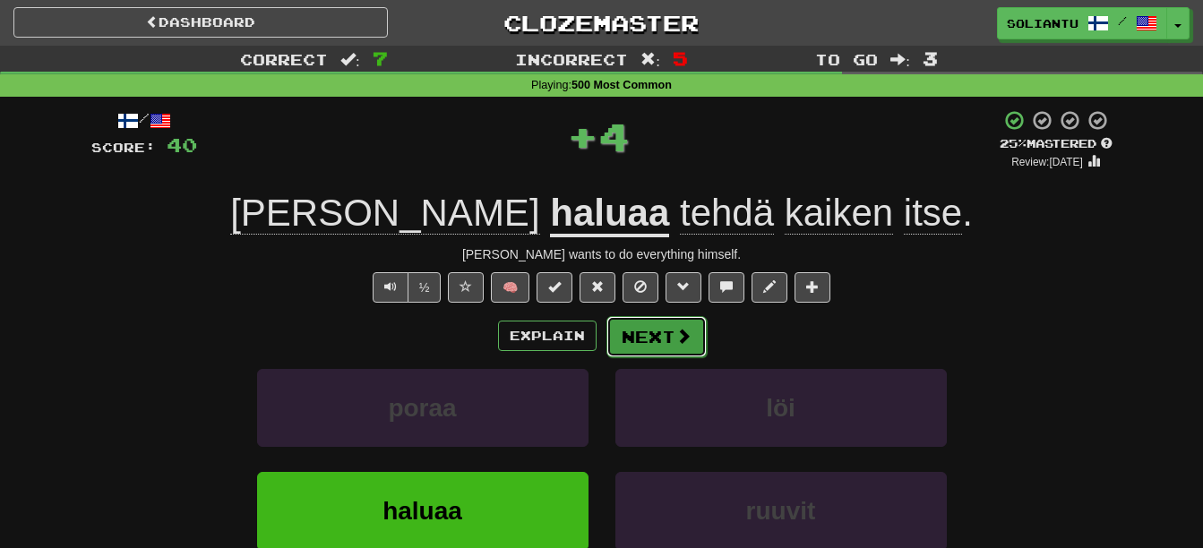
click at [646, 350] on button "Next" at bounding box center [657, 336] width 100 height 41
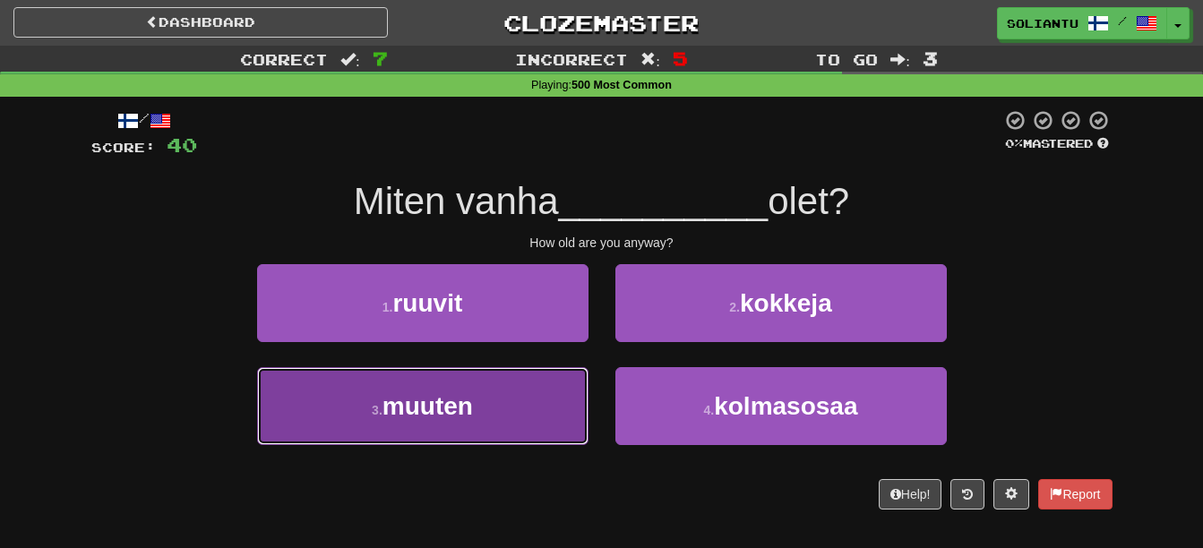
click at [497, 410] on button "3 . muuten" at bounding box center [423, 406] width 332 height 78
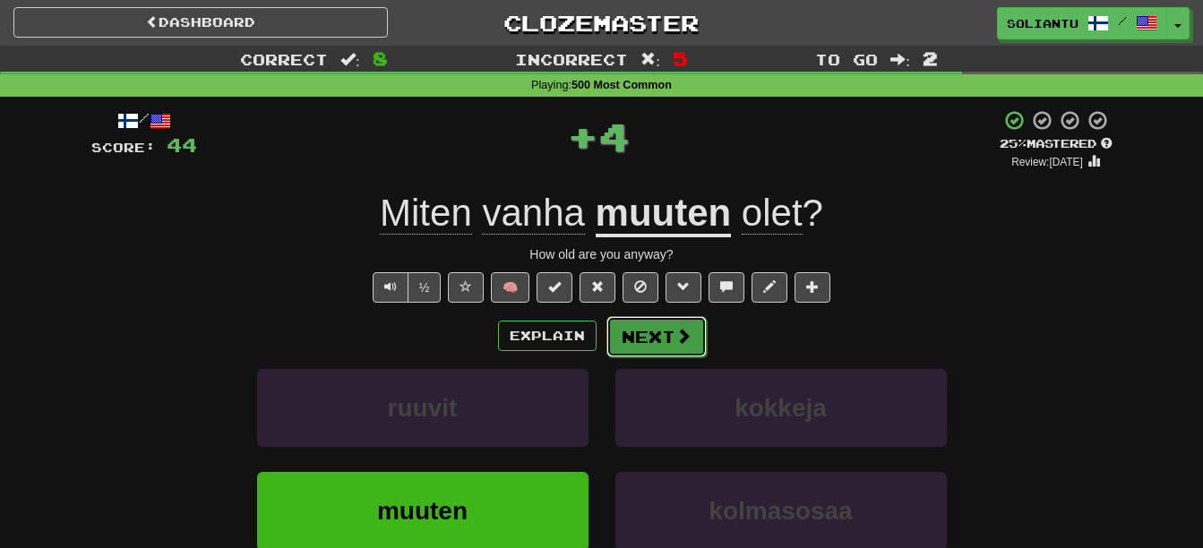
click at [661, 331] on button "Next" at bounding box center [657, 336] width 100 height 41
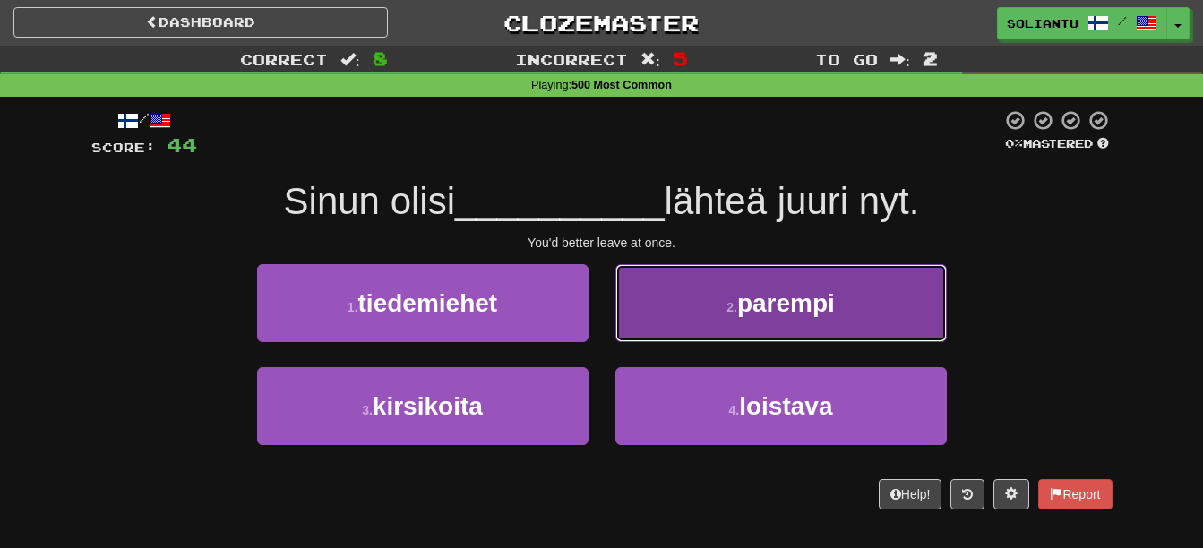
click at [722, 295] on button "2 . parempi" at bounding box center [782, 303] width 332 height 78
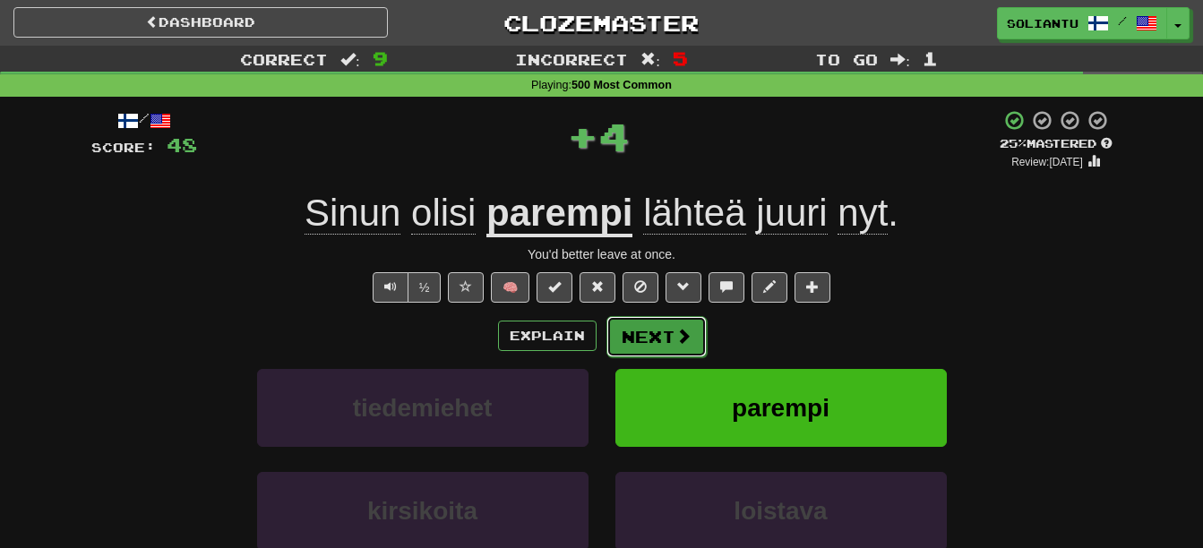
click at [665, 328] on button "Next" at bounding box center [657, 336] width 100 height 41
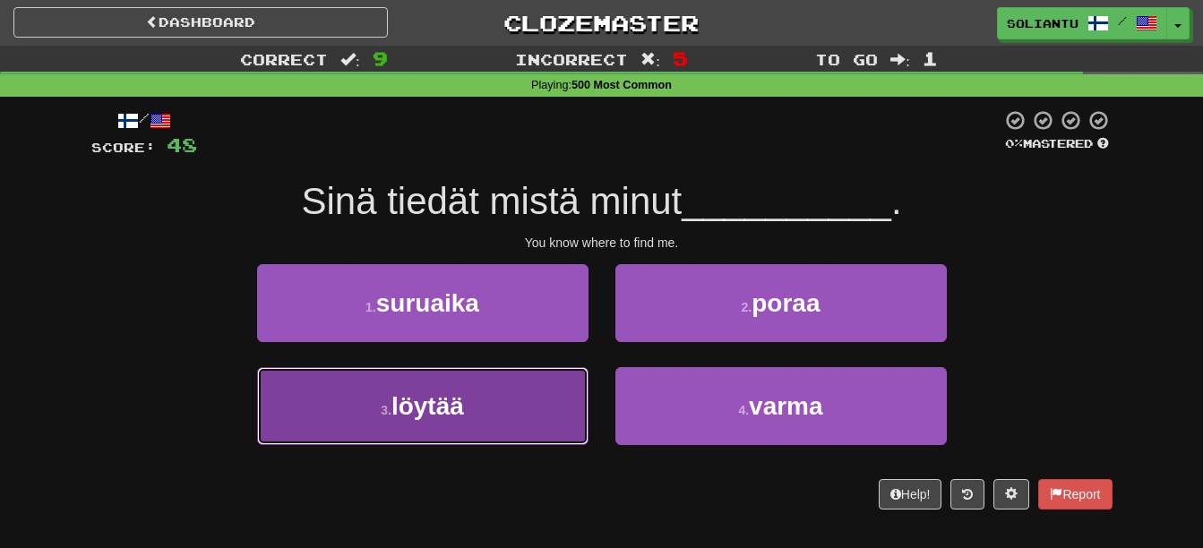
click at [482, 375] on button "3 . löytää" at bounding box center [423, 406] width 332 height 78
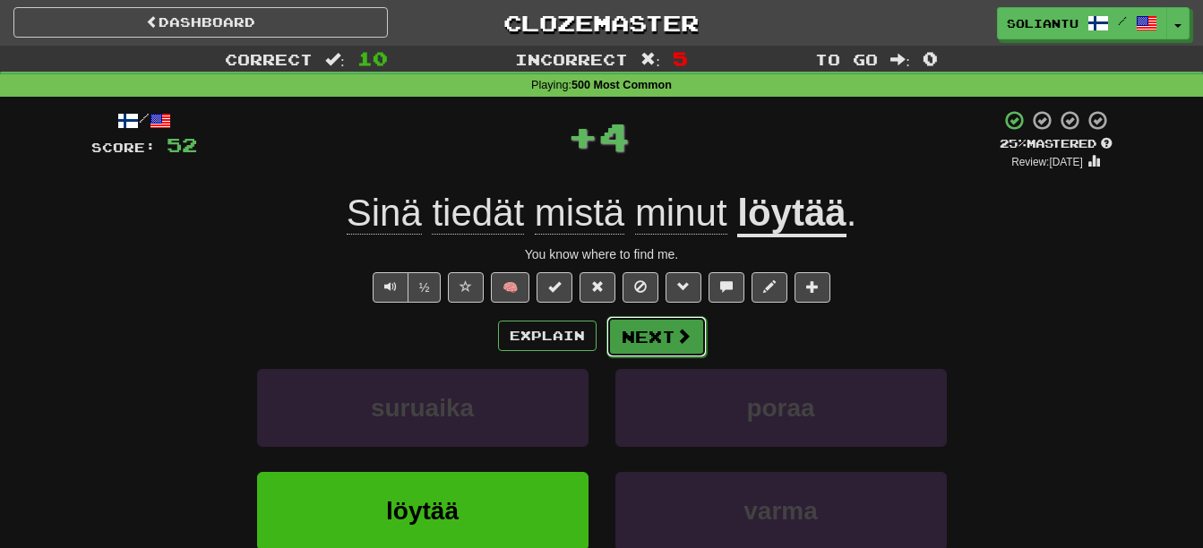
click at [692, 340] on button "Next" at bounding box center [657, 336] width 100 height 41
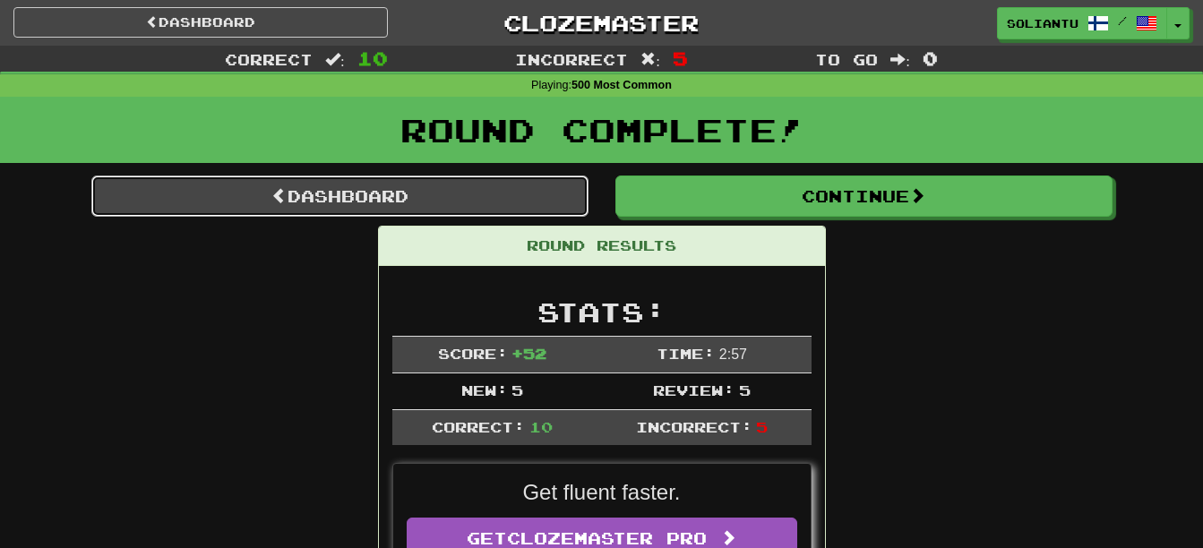
click at [449, 184] on link "Dashboard" at bounding box center [339, 196] width 497 height 41
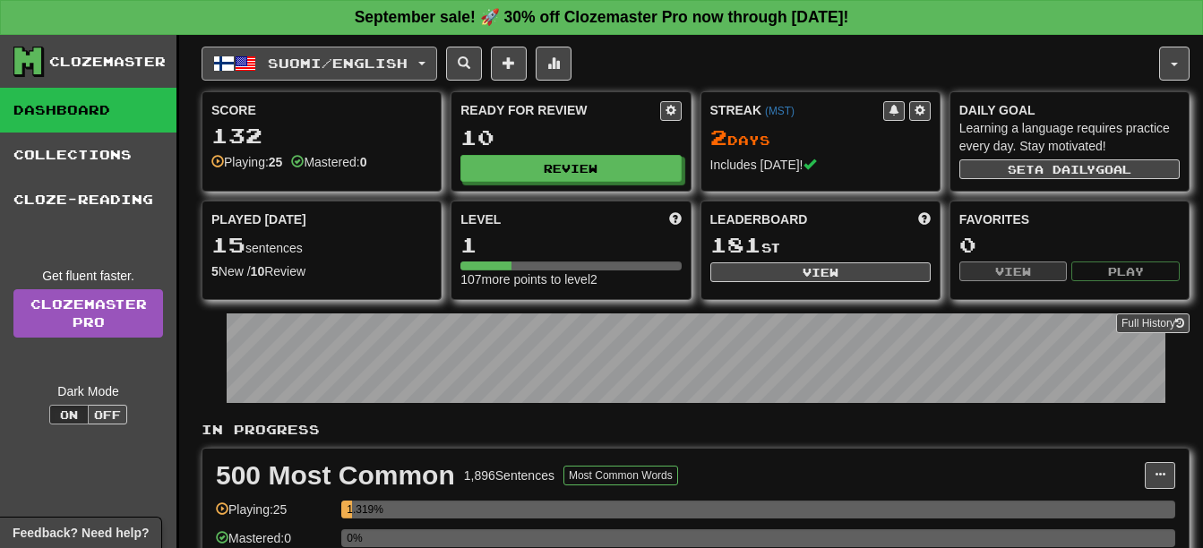
click at [348, 47] on button "Suomi / English" at bounding box center [320, 64] width 236 height 34
